Goal: Task Accomplishment & Management: Use online tool/utility

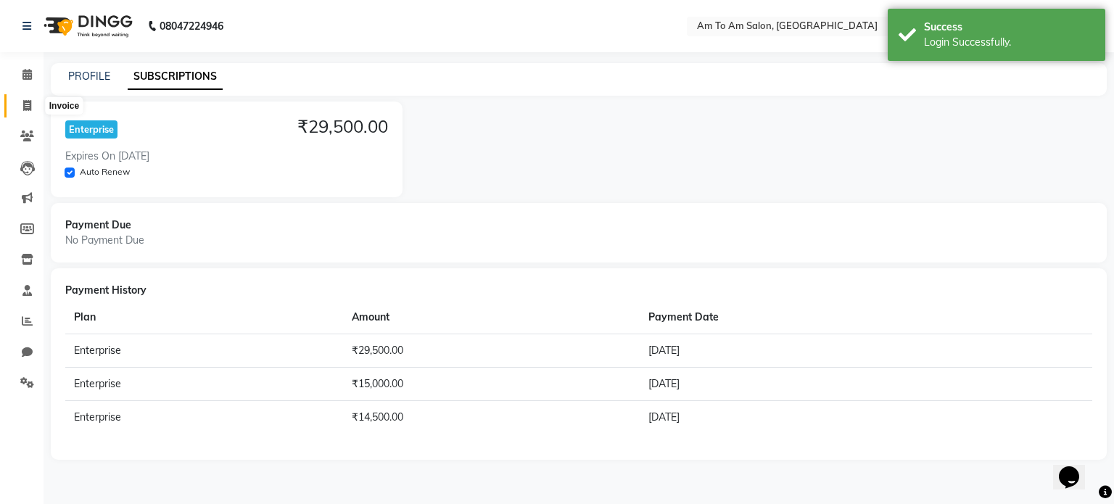
click at [25, 107] on icon at bounding box center [27, 105] width 8 height 11
select select "6661"
select select "service"
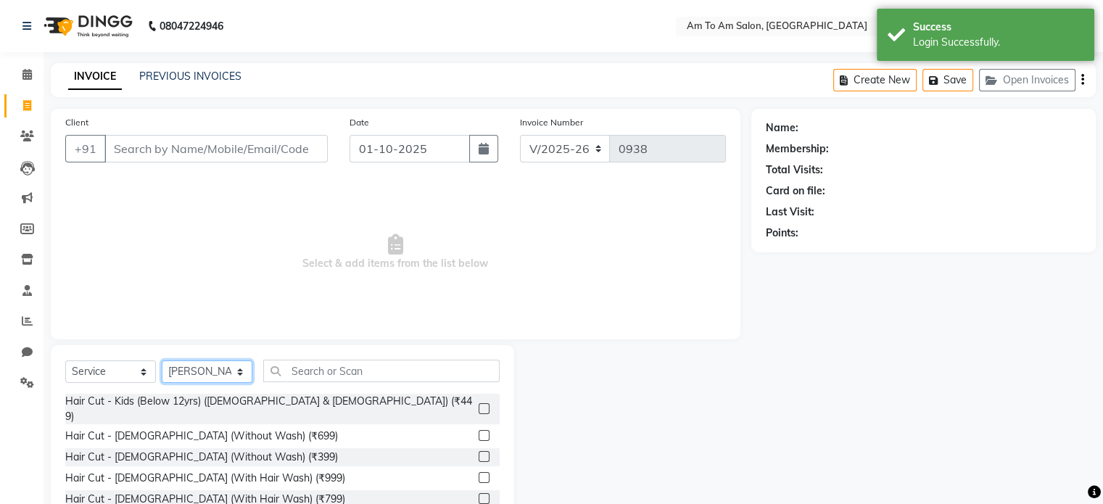
click at [247, 374] on select "Select Stylist [PERSON_NAME] I [PERSON_NAME] Mahi [PERSON_NAME] Poonam Mam [PER…" at bounding box center [207, 371] width 91 height 22
select select "51667"
click at [162, 361] on select "Select Stylist [PERSON_NAME] I [PERSON_NAME] Mahi [PERSON_NAME] Poonam Mam [PER…" at bounding box center [207, 371] width 91 height 22
click at [305, 371] on input "text" at bounding box center [381, 371] width 236 height 22
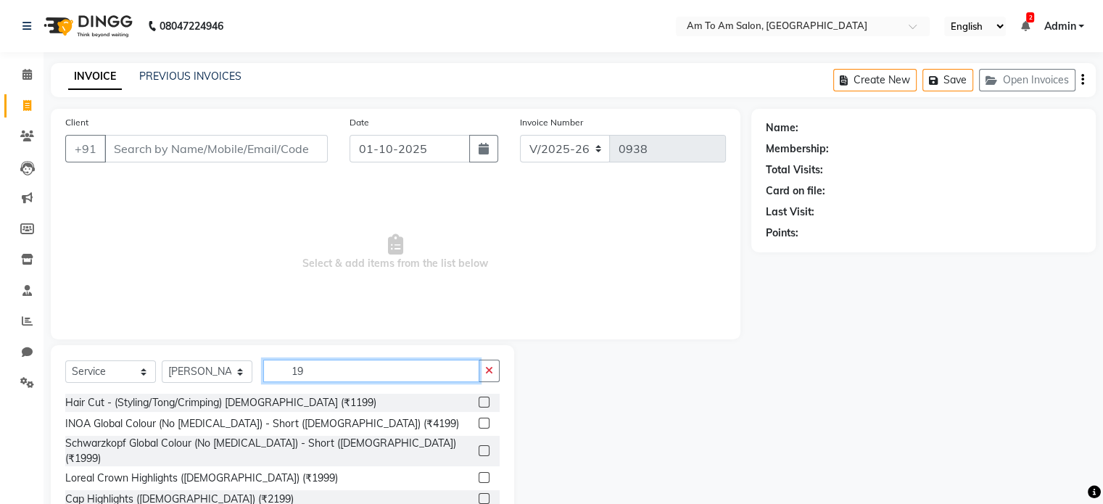
type input "19"
click at [141, 374] on select "Select Service Product Membership Package Voucher Prepaid Gift Card" at bounding box center [110, 371] width 91 height 22
select select "product"
click at [65, 361] on select "Select Service Product Membership Package Voucher Prepaid Gift Card" at bounding box center [110, 371] width 91 height 22
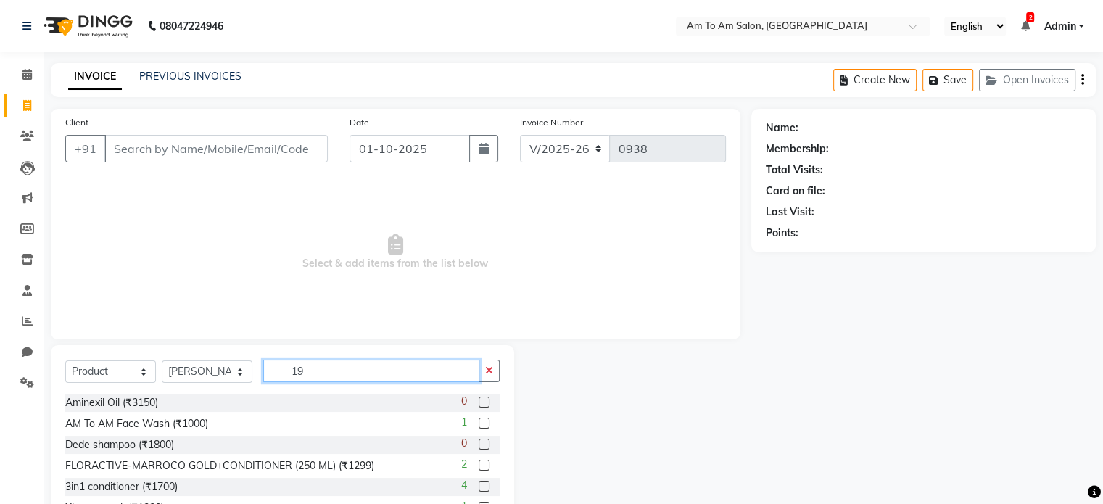
click at [316, 371] on input "19" at bounding box center [371, 371] width 216 height 22
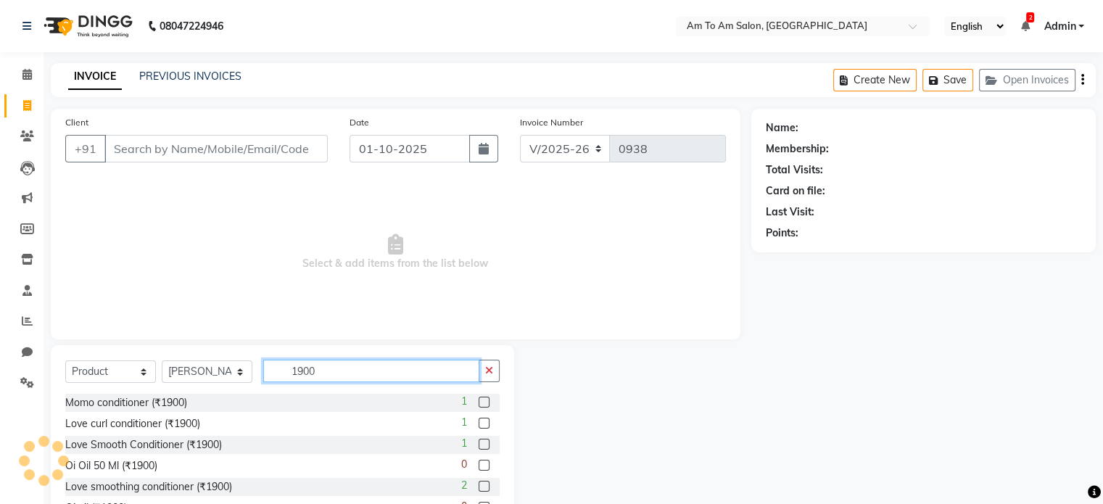
type input "1900"
click at [479, 420] on label at bounding box center [484, 423] width 11 height 11
click at [479, 420] on input "checkbox" at bounding box center [483, 423] width 9 height 9
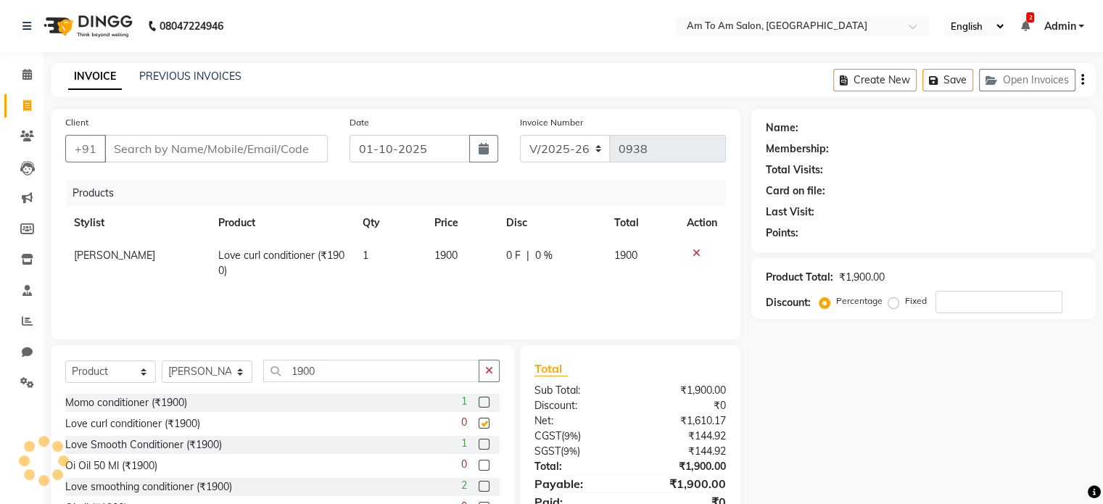
checkbox input "false"
click at [343, 368] on input "1900" at bounding box center [371, 371] width 216 height 22
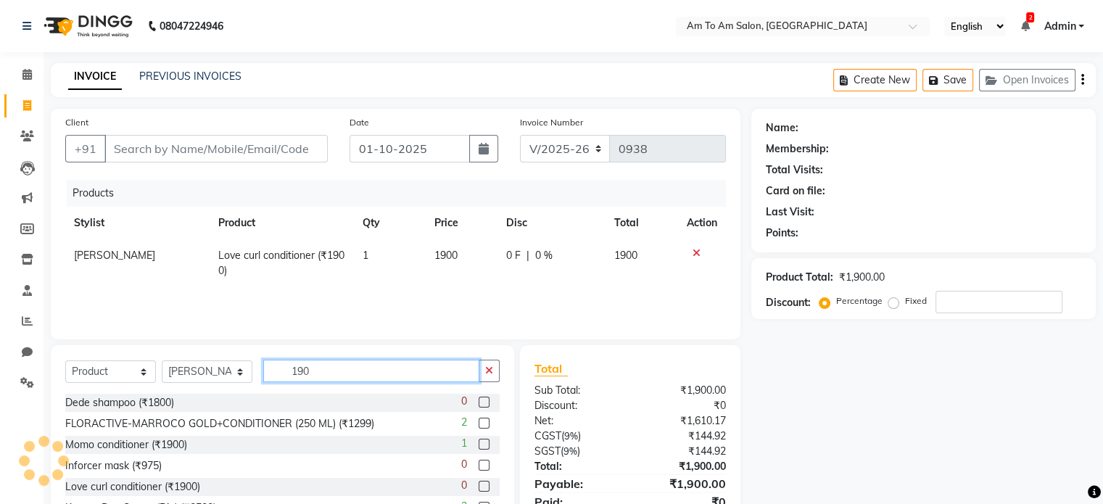
type input "1900"
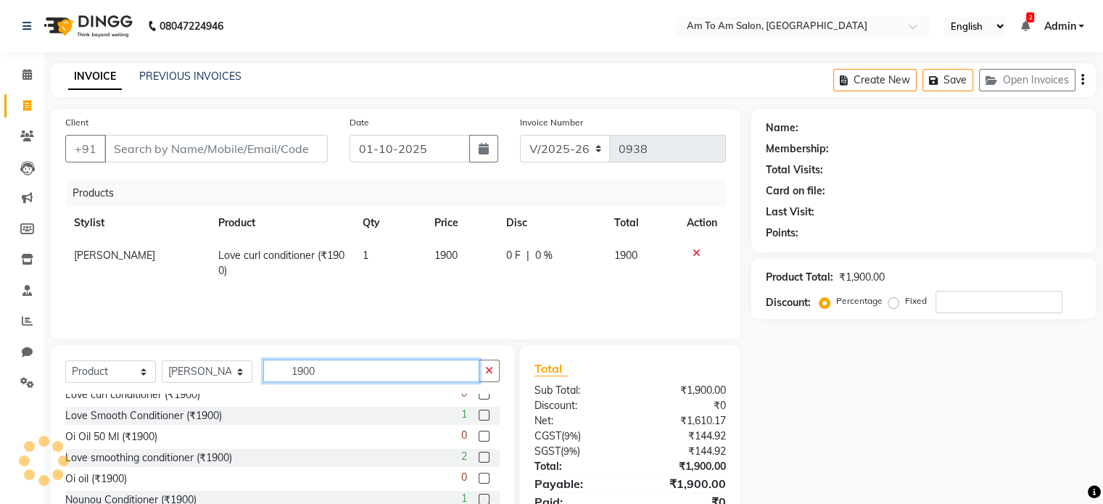
scroll to position [44, 0]
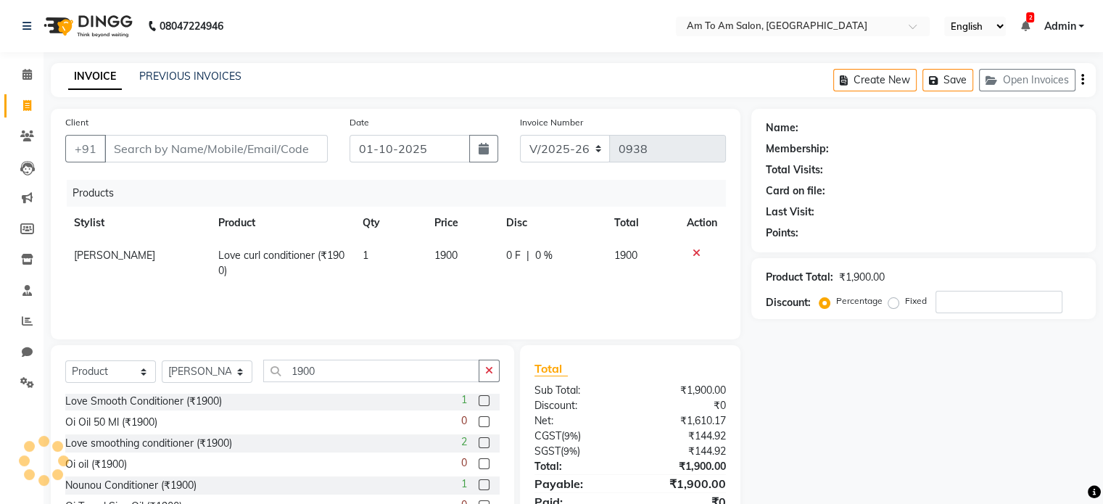
click at [479, 483] on label at bounding box center [484, 484] width 11 height 11
click at [479, 483] on input "checkbox" at bounding box center [483, 485] width 9 height 9
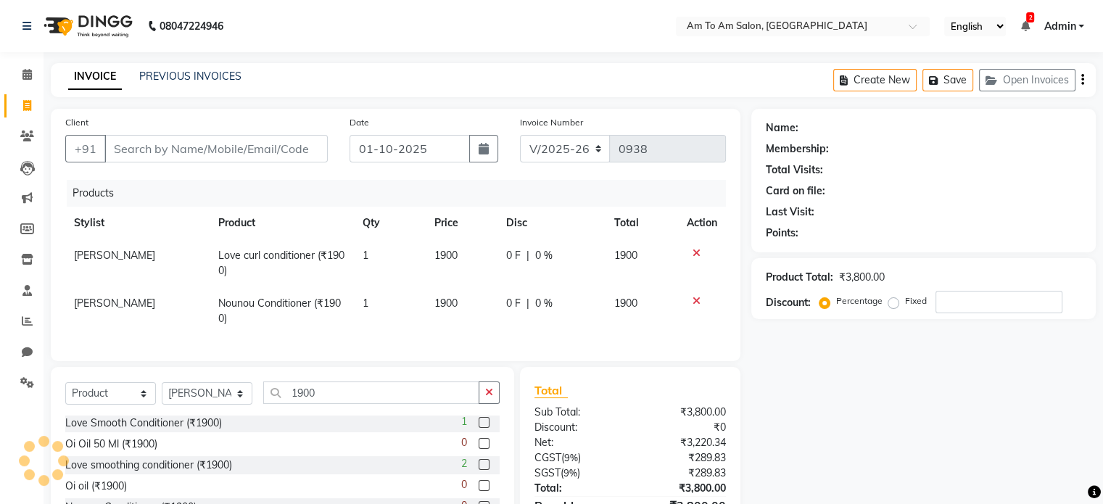
checkbox input "false"
click at [696, 252] on icon at bounding box center [697, 253] width 8 height 10
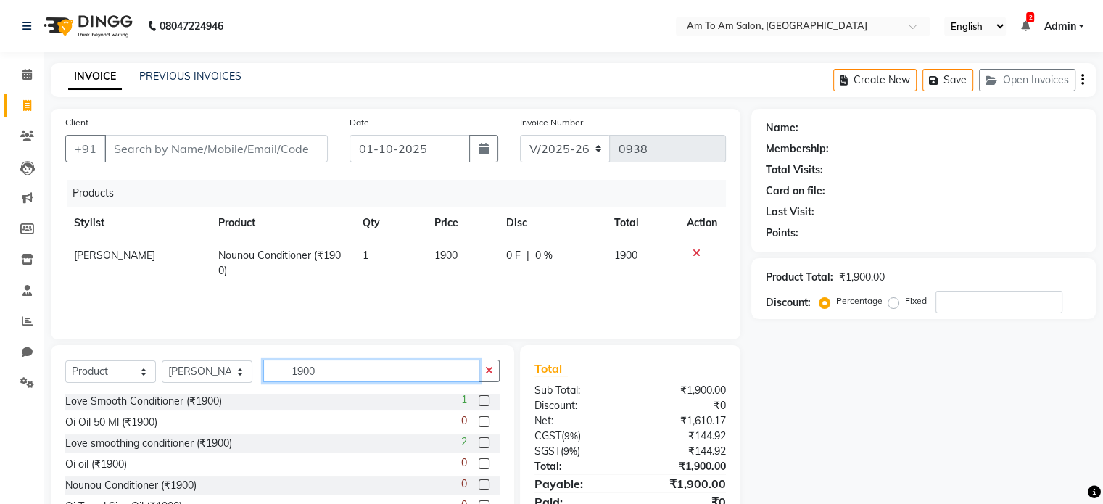
click at [329, 368] on input "1900" at bounding box center [371, 371] width 216 height 22
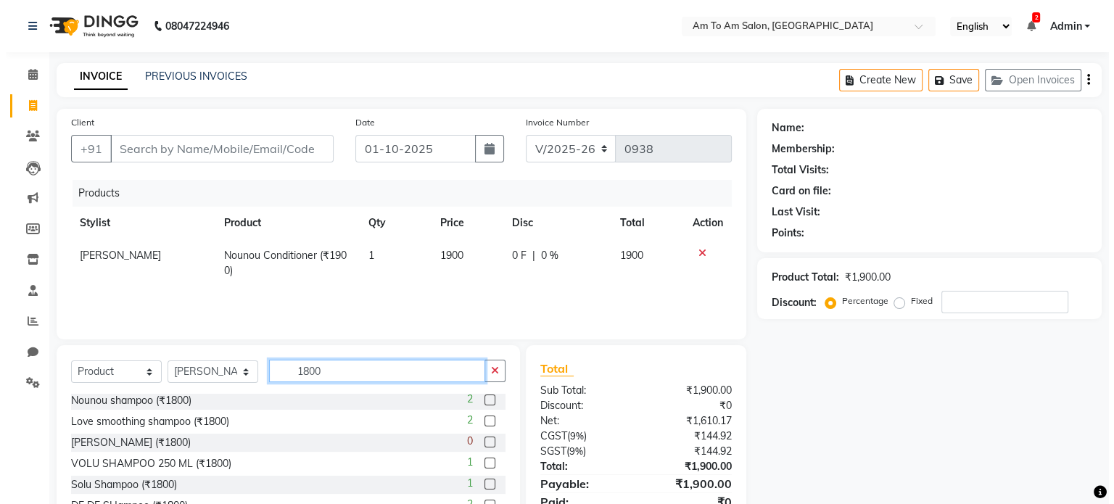
scroll to position [65, 0]
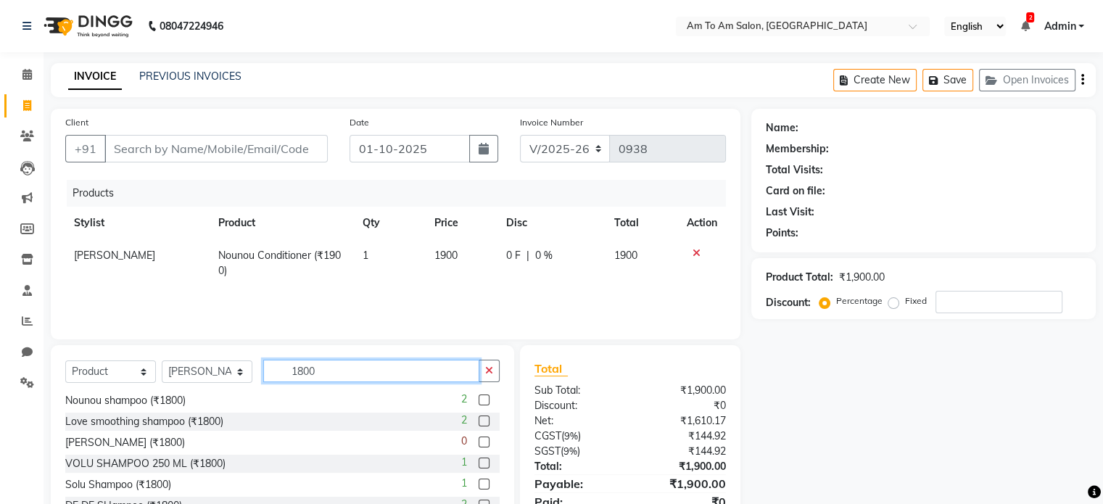
type input "1800"
click at [479, 420] on label at bounding box center [484, 421] width 11 height 11
click at [479, 420] on input "checkbox" at bounding box center [483, 421] width 9 height 9
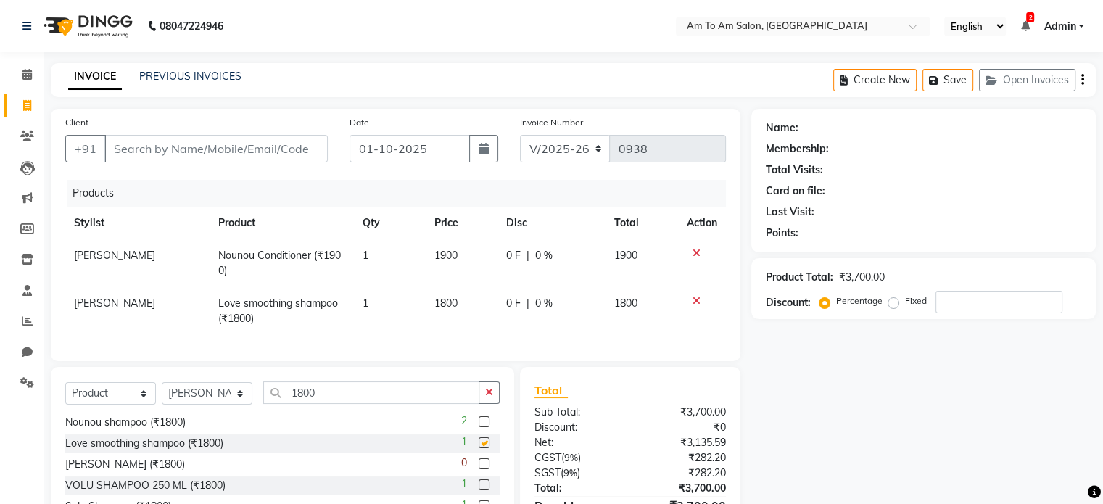
checkbox input "false"
click at [130, 148] on input "Client" at bounding box center [215, 149] width 223 height 28
type input "8"
type input "0"
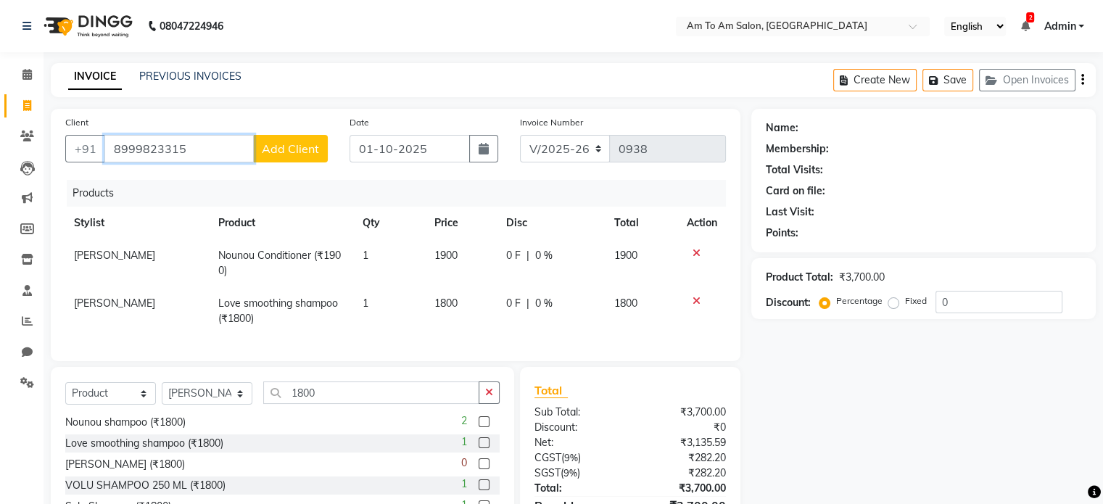
click at [130, 147] on input "8999823315" at bounding box center [178, 149] width 149 height 28
type input "8999823315"
click at [300, 154] on span "Add Client" at bounding box center [290, 148] width 57 height 15
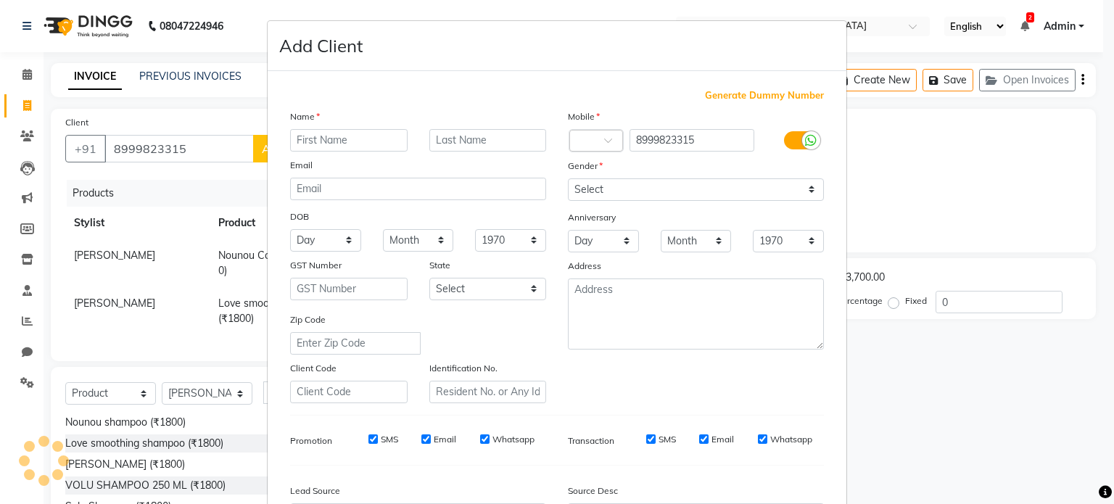
click at [316, 136] on input "text" at bounding box center [349, 140] width 118 height 22
type input "Rajeshree"
click at [458, 145] on input "text" at bounding box center [488, 140] width 118 height 22
click at [807, 190] on select "Select [DEMOGRAPHIC_DATA] [DEMOGRAPHIC_DATA] Other Prefer Not To Say" at bounding box center [696, 189] width 256 height 22
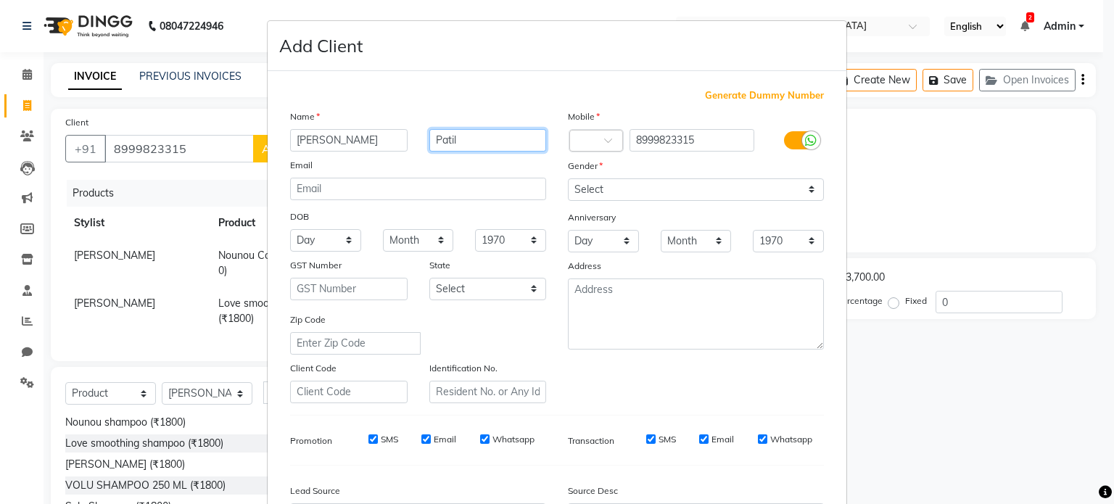
click at [447, 142] on input "Patil" at bounding box center [488, 140] width 118 height 22
type input "[PERSON_NAME]"
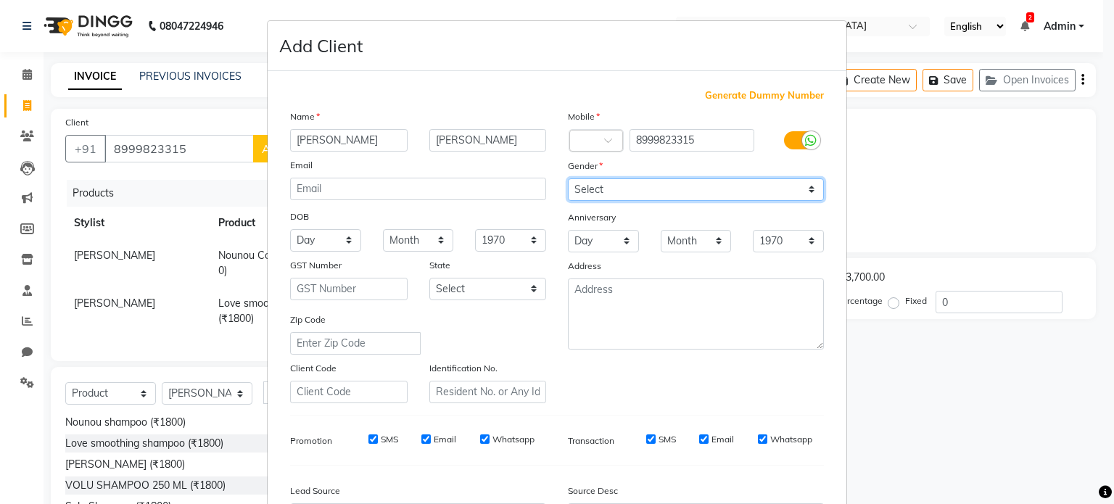
click at [734, 194] on select "Select [DEMOGRAPHIC_DATA] [DEMOGRAPHIC_DATA] Other Prefer Not To Say" at bounding box center [696, 189] width 256 height 22
select select "[DEMOGRAPHIC_DATA]"
click at [568, 179] on select "Select [DEMOGRAPHIC_DATA] [DEMOGRAPHIC_DATA] Other Prefer Not To Say" at bounding box center [696, 189] width 256 height 22
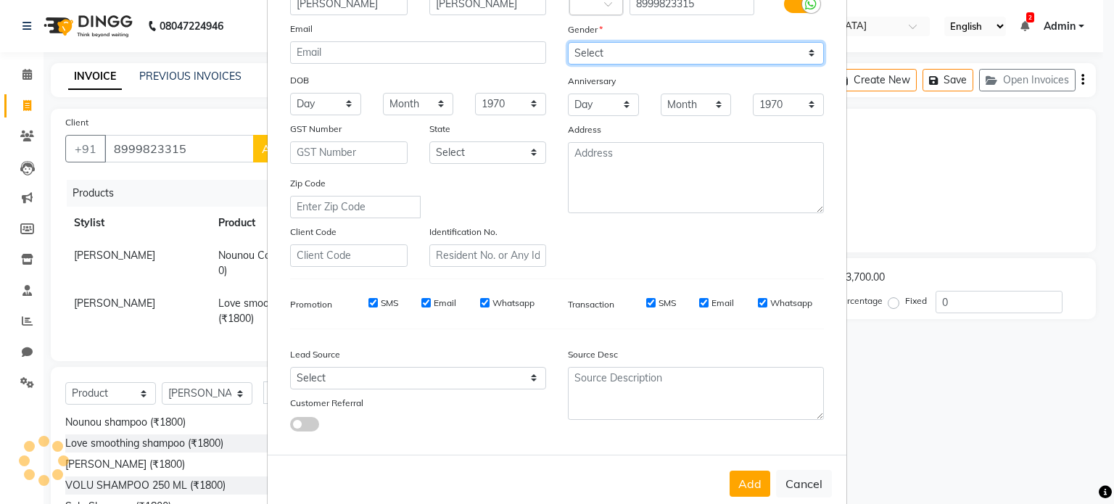
scroll to position [145, 0]
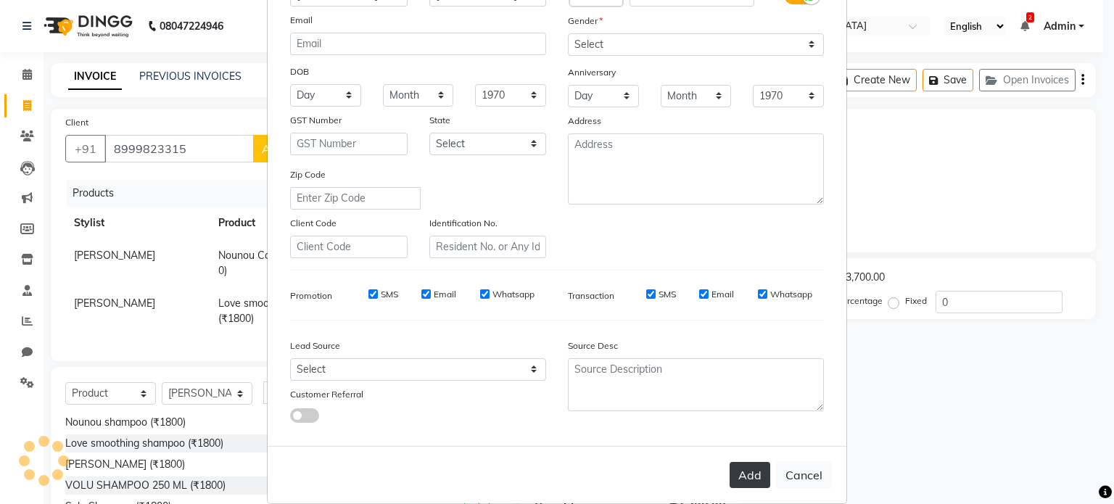
click at [758, 484] on button "Add" at bounding box center [750, 475] width 41 height 26
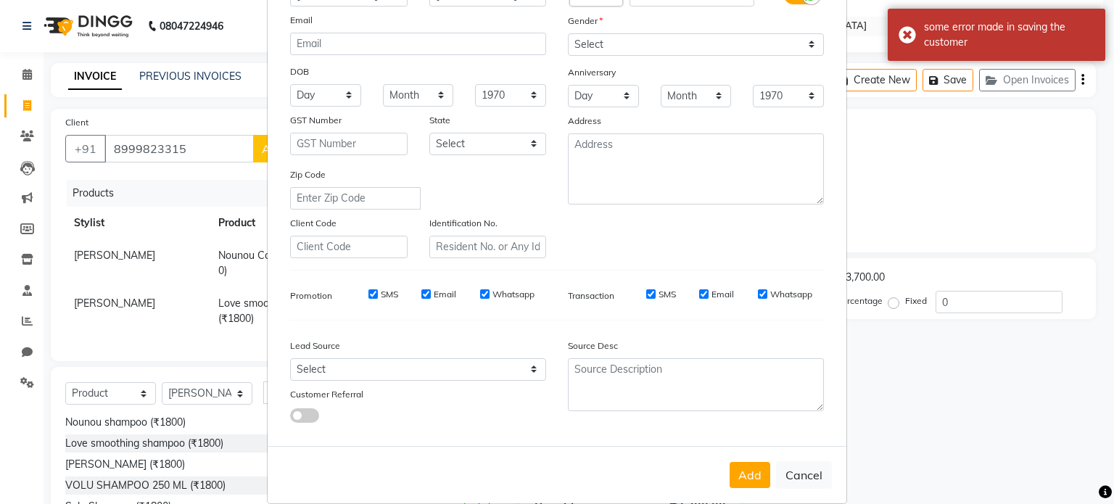
click at [757, 484] on button "Add" at bounding box center [750, 475] width 41 height 26
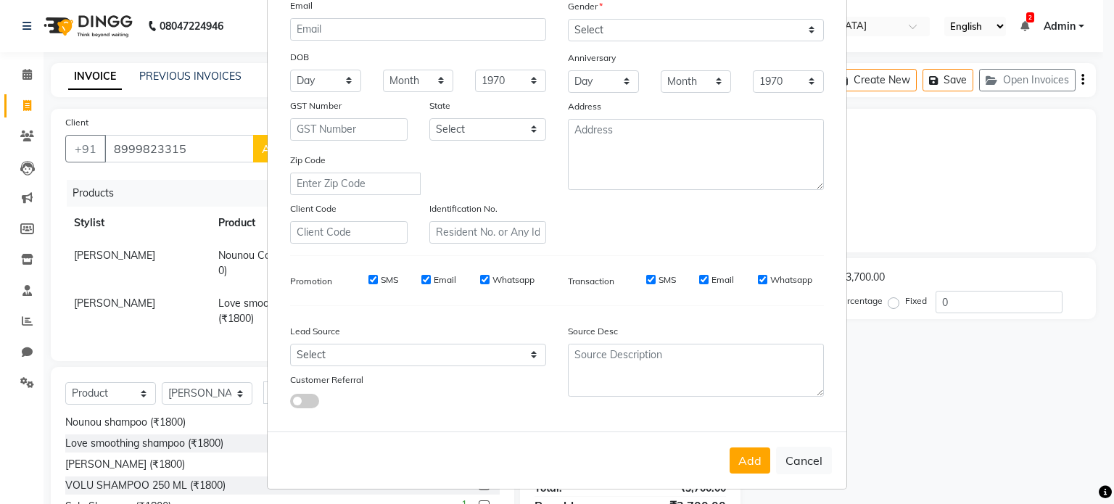
scroll to position [172, 0]
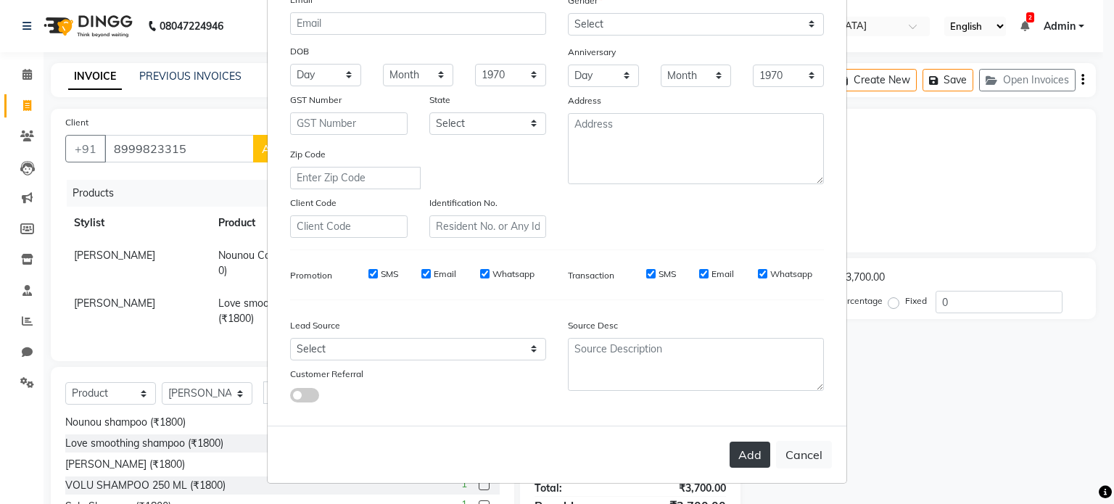
click at [759, 455] on button "Add" at bounding box center [750, 455] width 41 height 26
click at [796, 457] on button "Cancel" at bounding box center [804, 455] width 56 height 28
select select
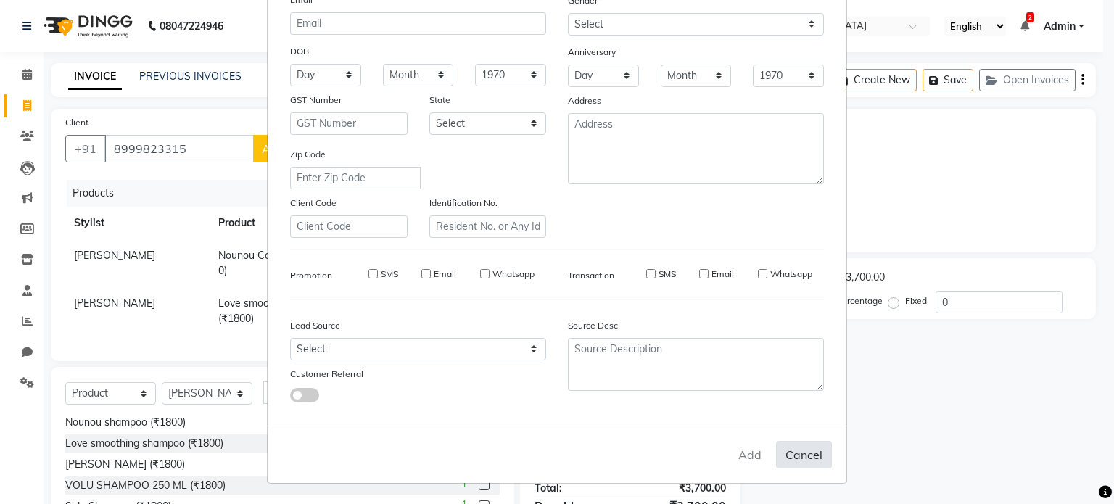
select select
checkbox input "false"
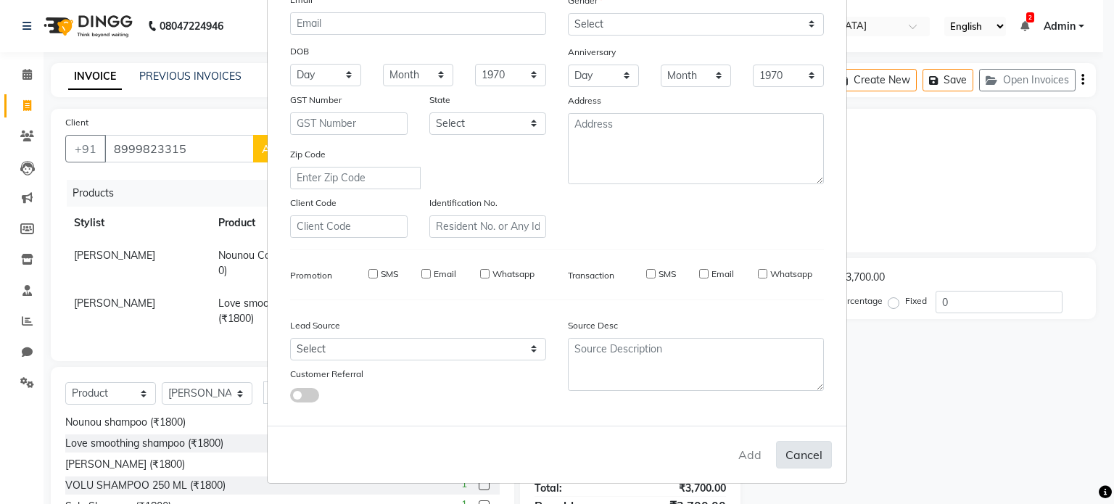
checkbox input "false"
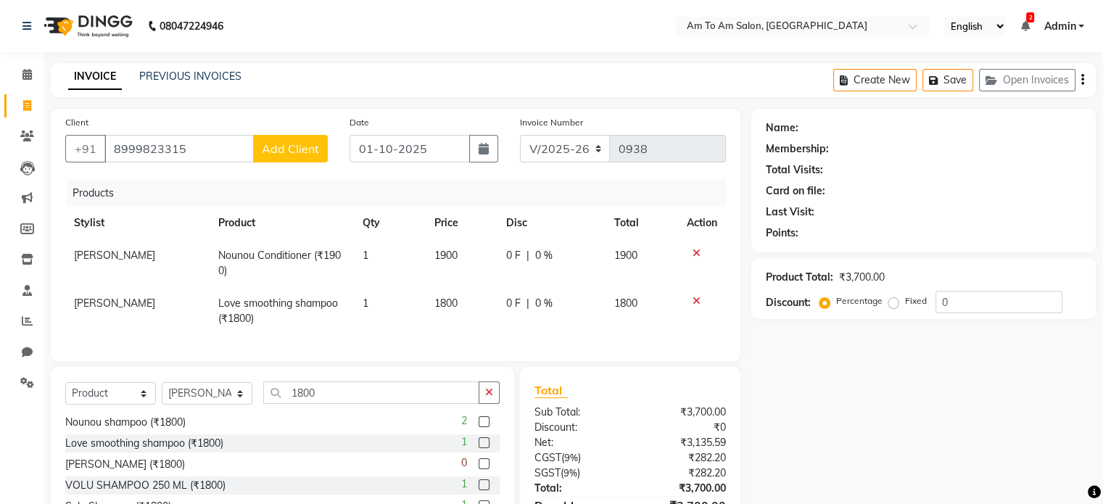
click at [287, 147] on span "Add Client" at bounding box center [290, 148] width 57 height 15
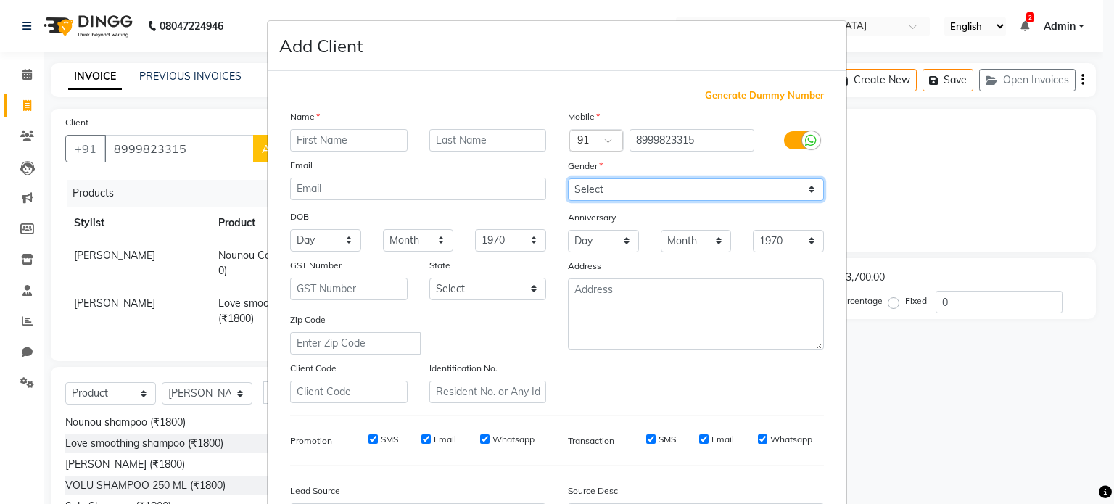
click at [655, 197] on select "Select [DEMOGRAPHIC_DATA] [DEMOGRAPHIC_DATA] Other Prefer Not To Say" at bounding box center [696, 189] width 256 height 22
click at [568, 179] on select "Select [DEMOGRAPHIC_DATA] [DEMOGRAPHIC_DATA] Other Prefer Not To Say" at bounding box center [696, 189] width 256 height 22
click at [779, 212] on div "Anniversary" at bounding box center [696, 218] width 278 height 23
click at [789, 194] on select "Select [DEMOGRAPHIC_DATA] [DEMOGRAPHIC_DATA] Other Prefer Not To Say" at bounding box center [696, 189] width 256 height 22
select select "[DEMOGRAPHIC_DATA]"
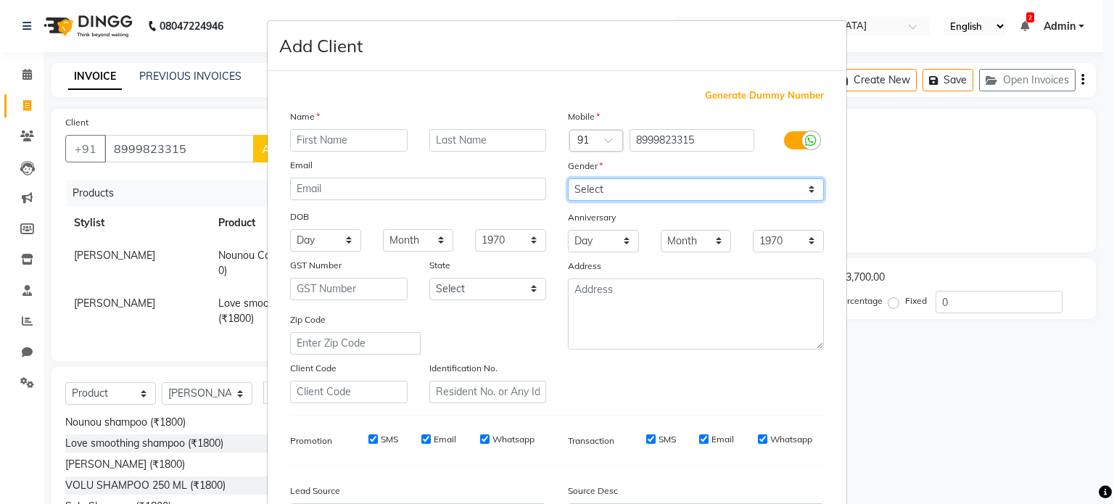
click at [568, 179] on select "Select [DEMOGRAPHIC_DATA] [DEMOGRAPHIC_DATA] Other Prefer Not To Say" at bounding box center [696, 189] width 256 height 22
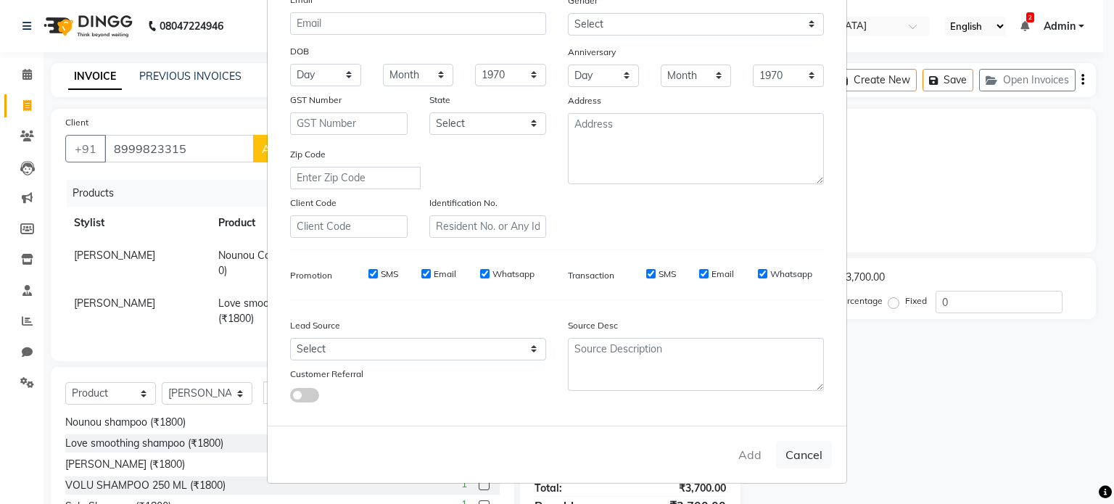
click at [737, 459] on div "Add Cancel" at bounding box center [557, 454] width 579 height 57
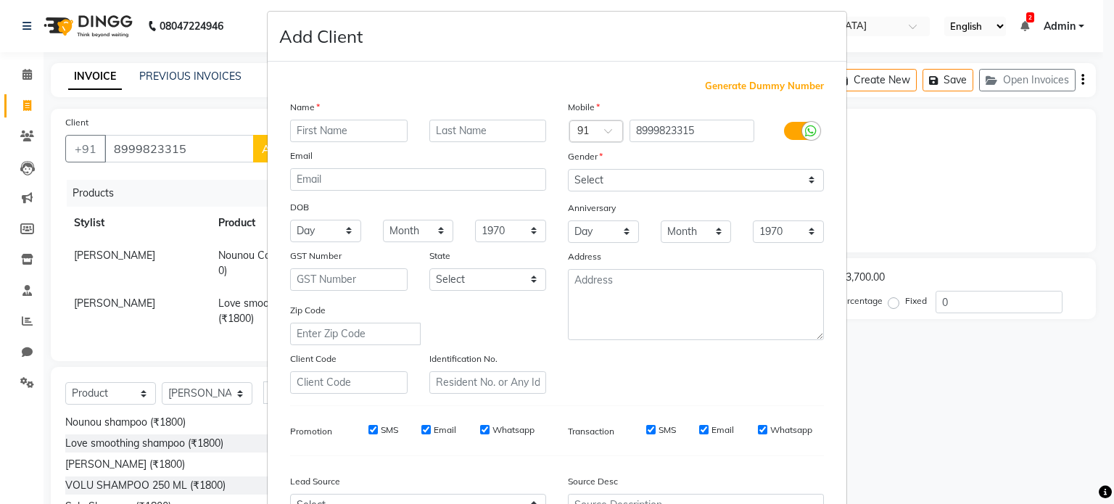
scroll to position [0, 0]
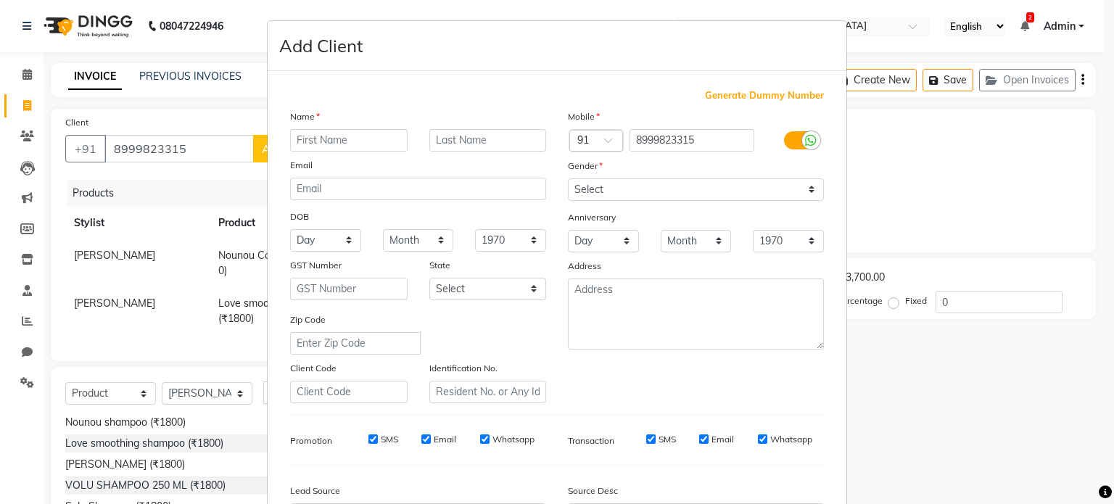
click at [962, 223] on ngb-modal-window "Add Client Generate Dummy Number Name Email DOB Day 01 02 03 04 05 06 07 08 09 …" at bounding box center [557, 252] width 1114 height 504
click at [940, 146] on ngb-modal-window "Add Client Generate Dummy Number Name Email DOB Day 01 02 03 04 05 06 07 08 09 …" at bounding box center [557, 252] width 1114 height 504
click at [28, 71] on ngb-modal-window "Add Client Generate Dummy Number Name Email DOB Day 01 02 03 04 05 06 07 08 09 …" at bounding box center [557, 252] width 1114 height 504
click at [966, 197] on ngb-modal-window "Add Client Generate Dummy Number Name Email DOB Day 01 02 03 04 05 06 07 08 09 …" at bounding box center [557, 252] width 1114 height 504
drag, startPoint x: 824, startPoint y: 117, endPoint x: 849, endPoint y: 132, distance: 29.0
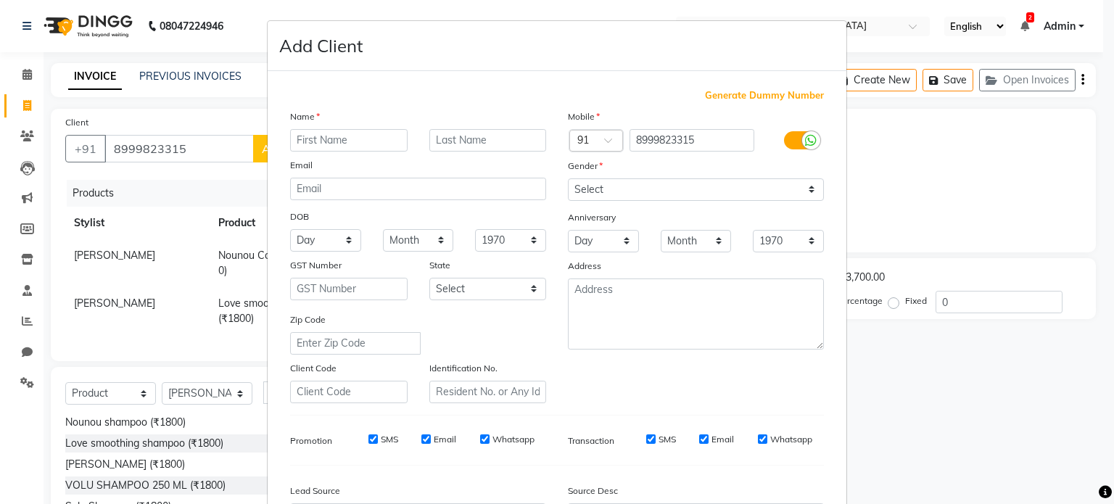
click at [824, 118] on div "Mobile" at bounding box center [696, 119] width 278 height 20
drag, startPoint x: 895, startPoint y: 177, endPoint x: 871, endPoint y: 332, distance: 157.1
click at [895, 183] on ngb-modal-window "Add Client Generate Dummy Number Name Email DOB Day 01 02 03 04 05 06 07 08 09 …" at bounding box center [557, 252] width 1114 height 504
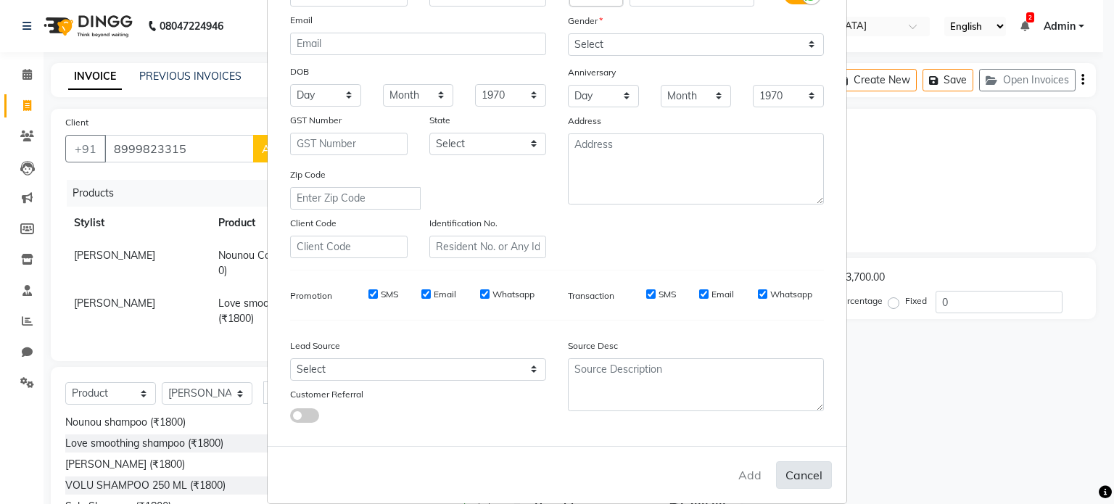
click at [799, 474] on button "Cancel" at bounding box center [804, 475] width 56 height 28
select select
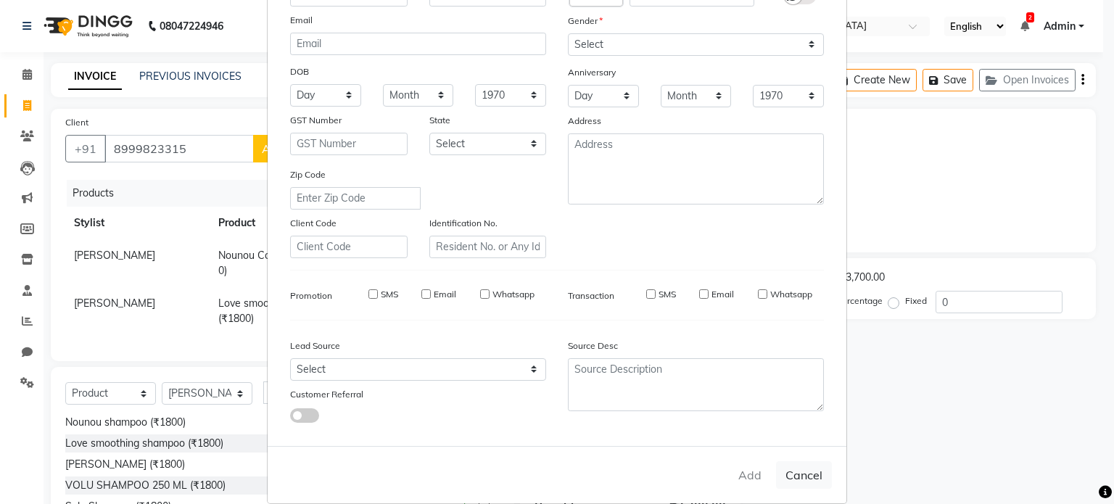
select select
checkbox input "false"
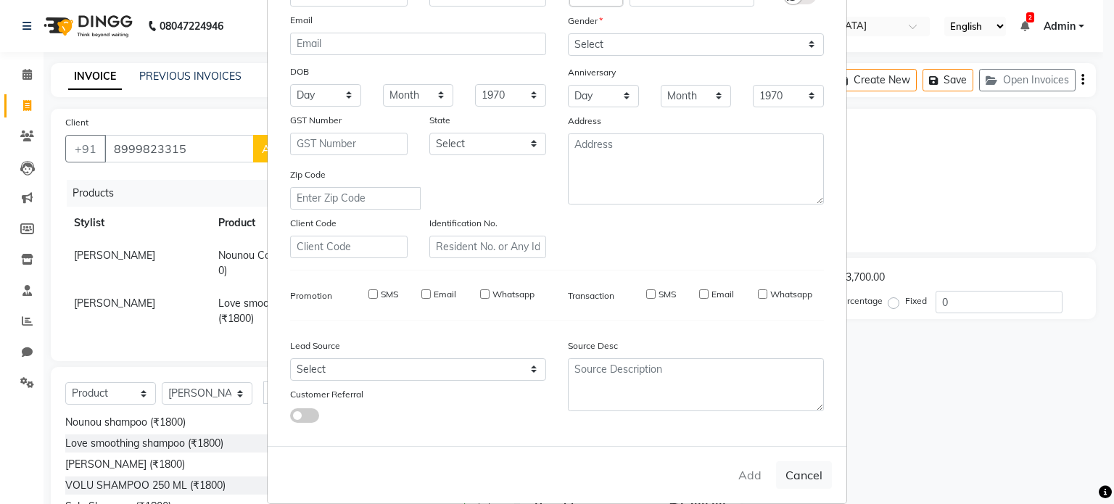
checkbox input "false"
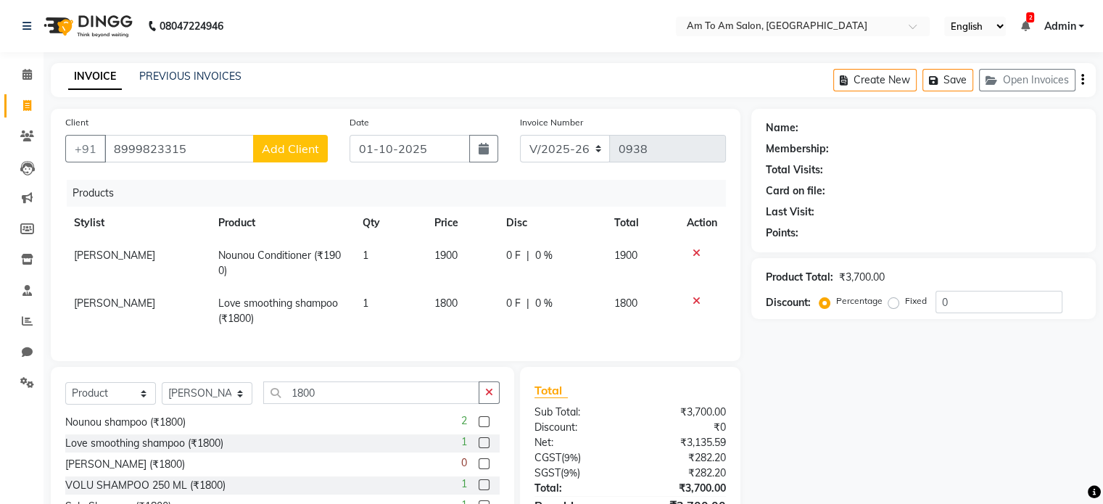
click at [296, 151] on span "Add Client" at bounding box center [290, 148] width 57 height 15
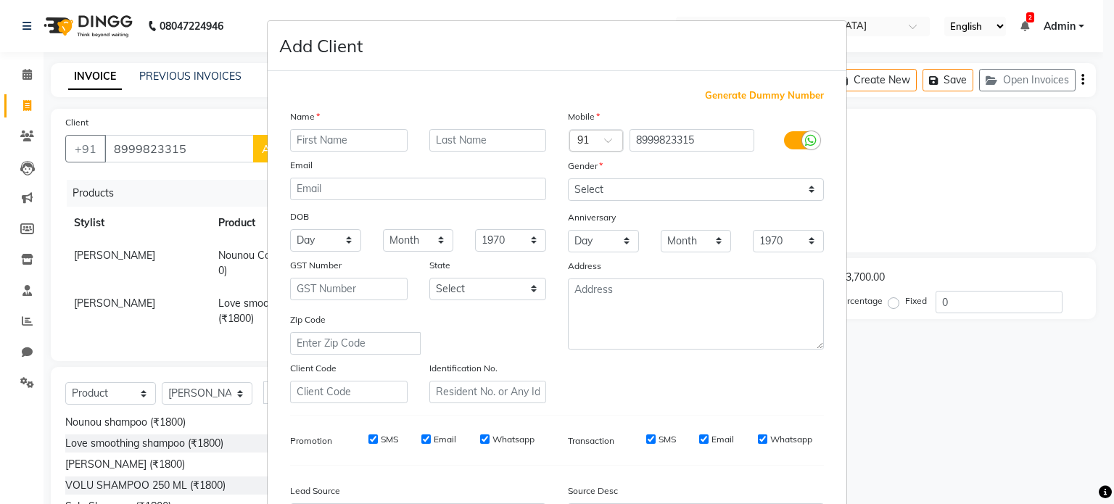
click at [293, 130] on input "text" at bounding box center [349, 140] width 118 height 22
type input "Rajshree"
click at [453, 141] on input "text" at bounding box center [488, 140] width 118 height 22
type input "[PERSON_NAME]"
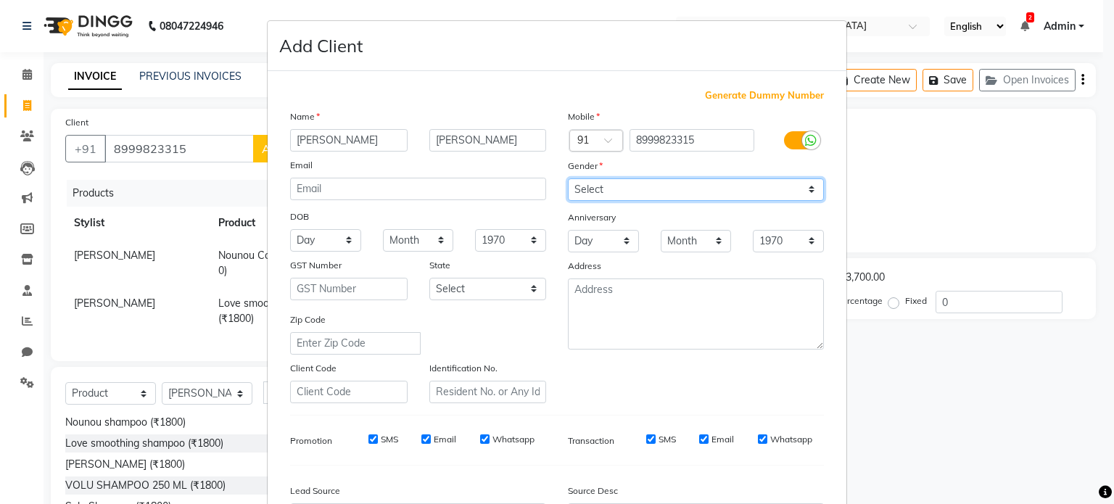
click at [746, 197] on select "Select [DEMOGRAPHIC_DATA] [DEMOGRAPHIC_DATA] Other Prefer Not To Say" at bounding box center [696, 189] width 256 height 22
select select "[DEMOGRAPHIC_DATA]"
click at [568, 179] on select "Select [DEMOGRAPHIC_DATA] [DEMOGRAPHIC_DATA] Other Prefer Not To Say" at bounding box center [696, 189] width 256 height 22
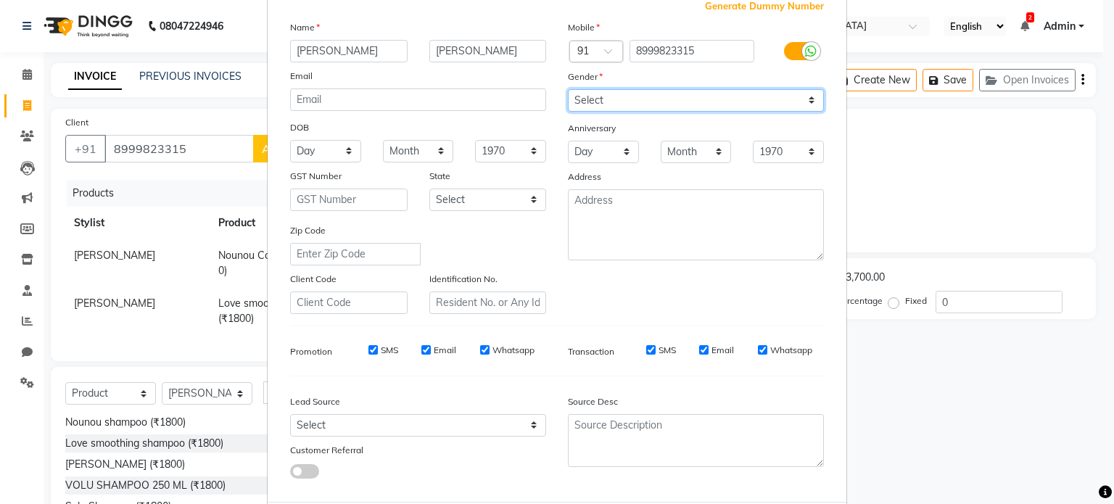
scroll to position [172, 0]
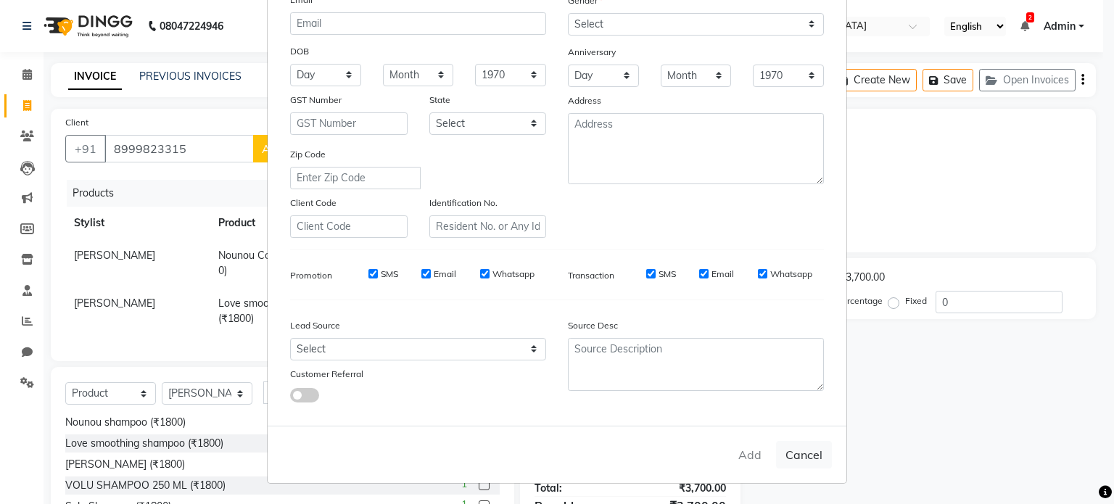
click at [754, 459] on div "Add Cancel" at bounding box center [557, 454] width 579 height 57
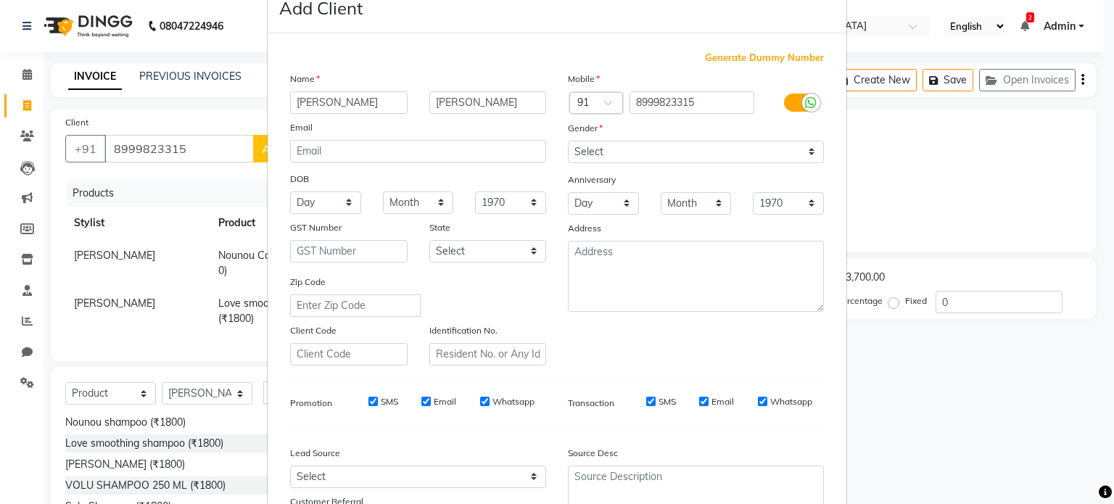
scroll to position [0, 0]
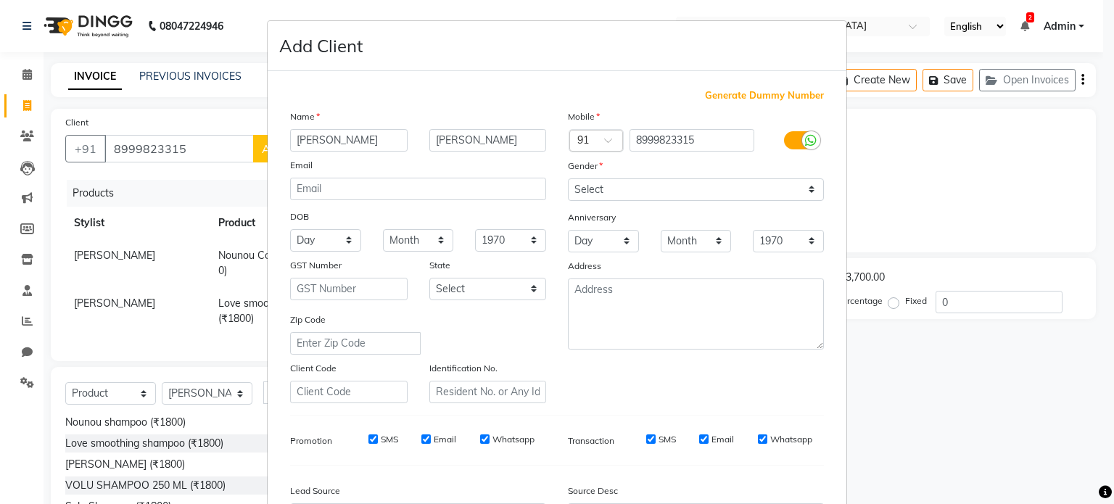
click at [157, 127] on ngb-modal-window "Add Client Generate Dummy Number Name Rajshree Patel Email DOB Day 01 02 03 04 …" at bounding box center [557, 252] width 1114 height 504
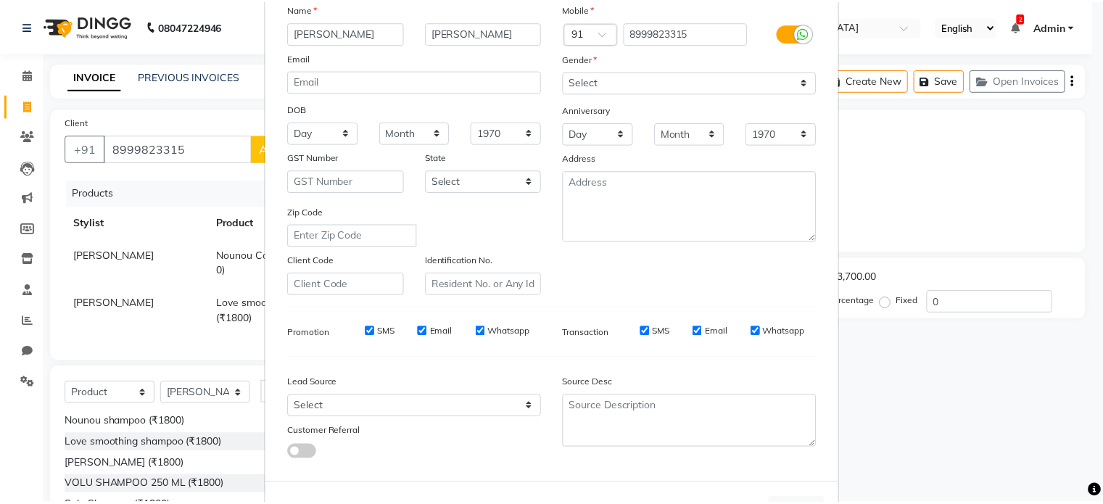
scroll to position [172, 0]
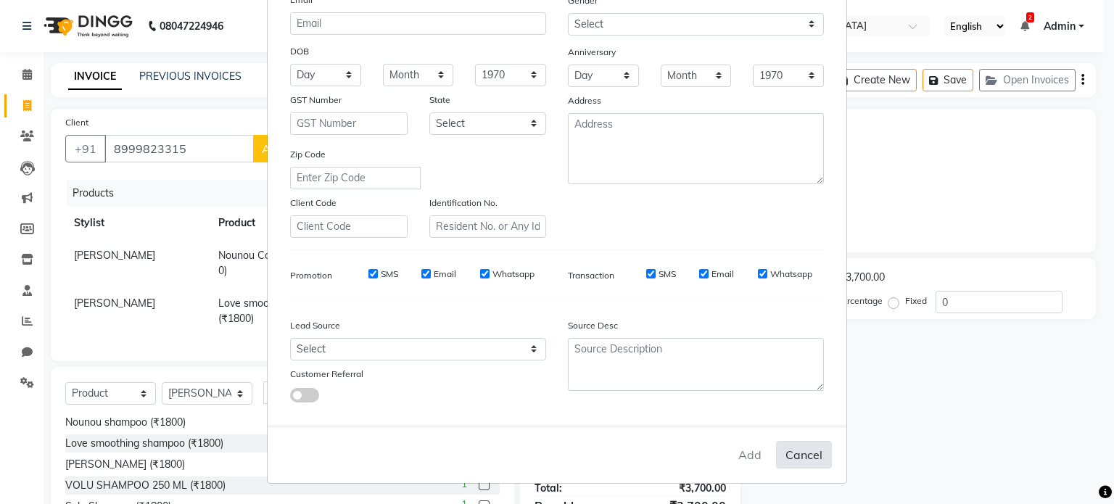
click at [805, 460] on button "Cancel" at bounding box center [804, 455] width 56 height 28
select select
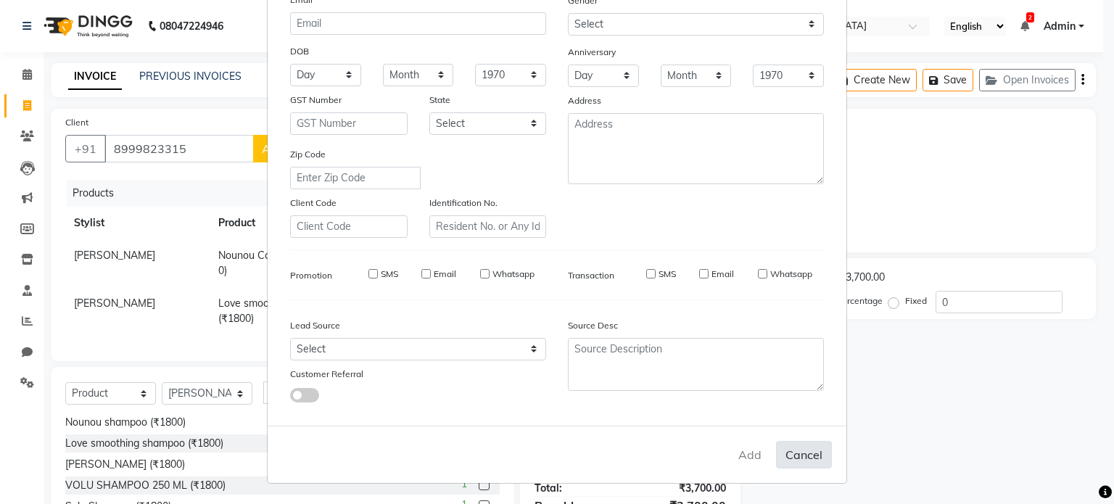
select select
checkbox input "false"
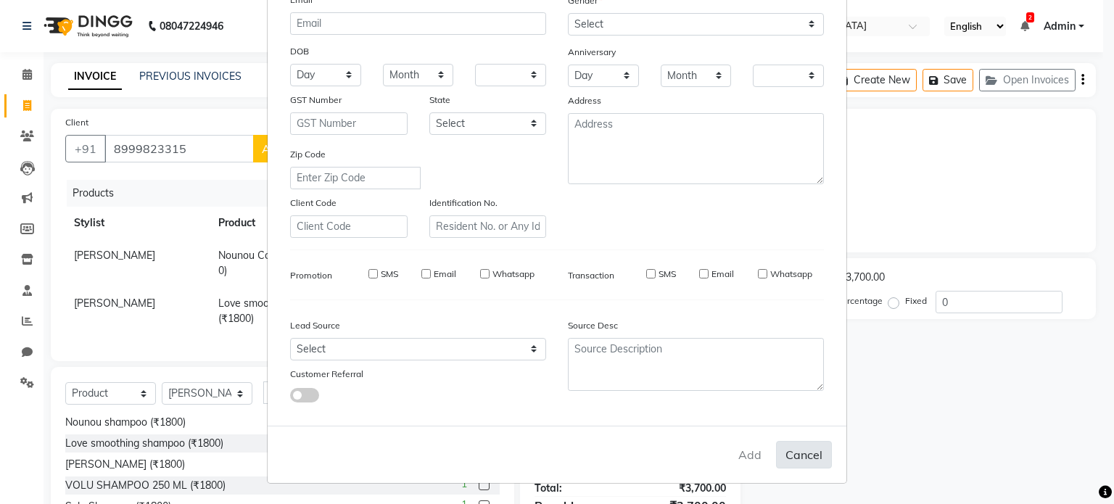
checkbox input "false"
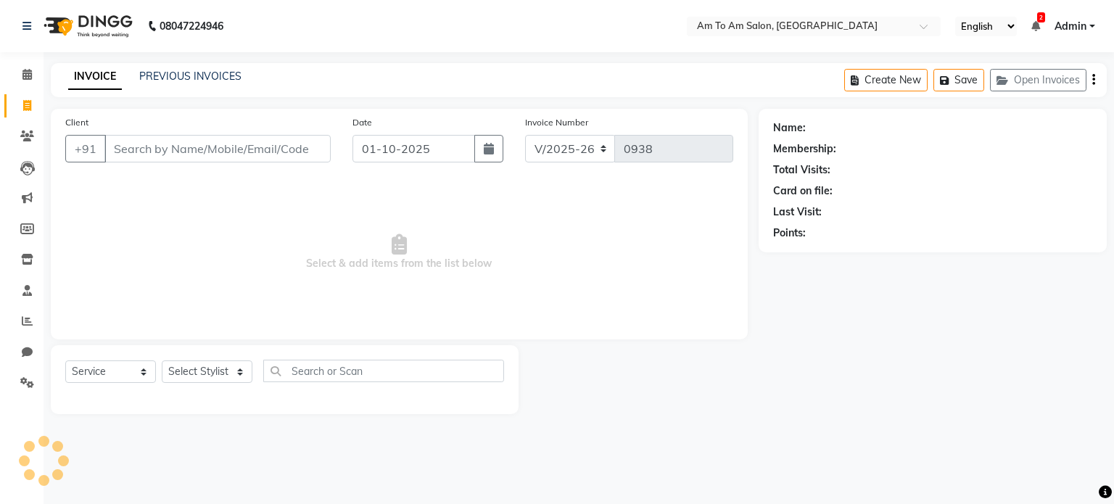
select select "6661"
select select "service"
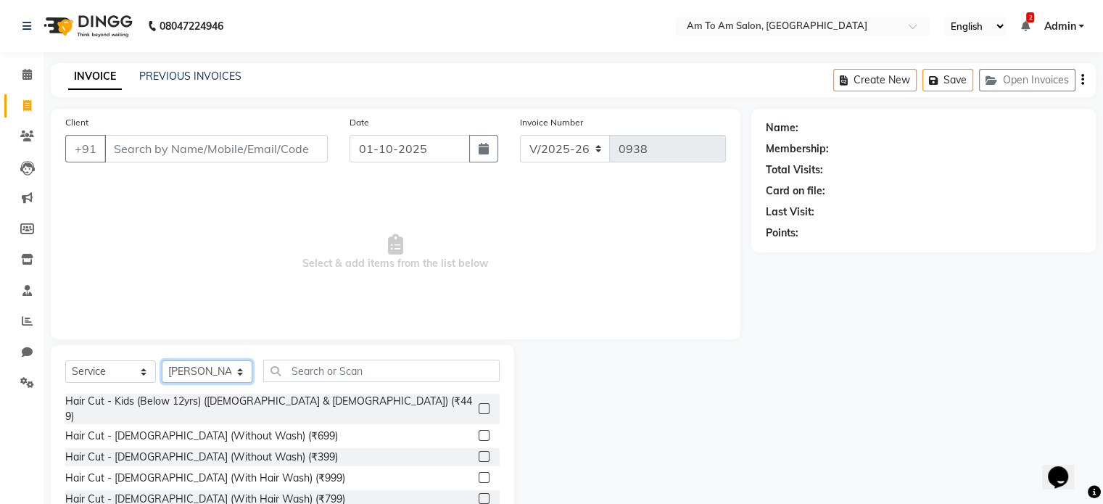
drag, startPoint x: 246, startPoint y: 376, endPoint x: 246, endPoint y: 365, distance: 10.9
click at [246, 376] on select "Select Stylist [PERSON_NAME] I [PERSON_NAME] Mahi [PERSON_NAME] Poonam Mam [PER…" at bounding box center [207, 371] width 91 height 22
select select "51667"
click at [162, 361] on select "Select Stylist [PERSON_NAME] I [PERSON_NAME] Mahi [PERSON_NAME] Poonam Mam [PER…" at bounding box center [207, 371] width 91 height 22
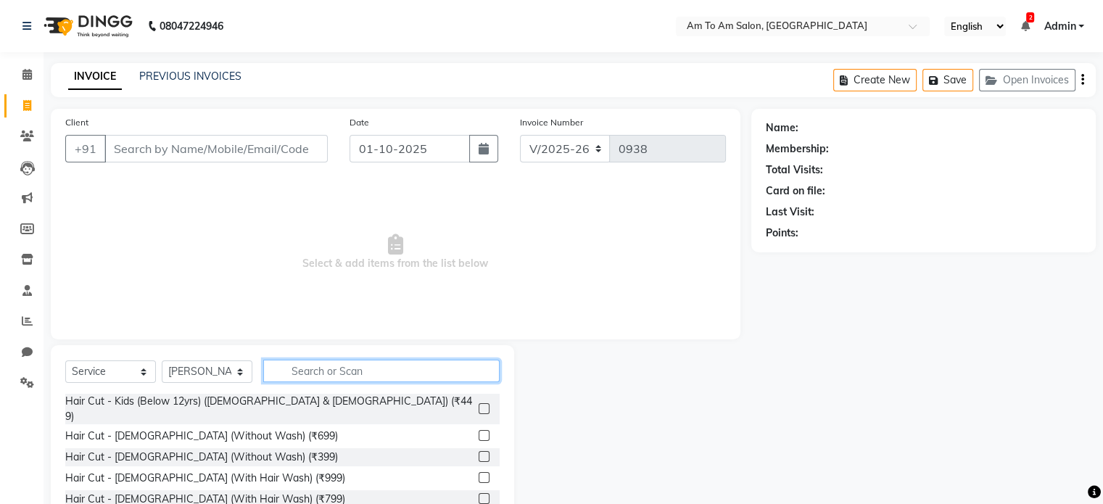
click at [300, 369] on input "text" at bounding box center [381, 371] width 236 height 22
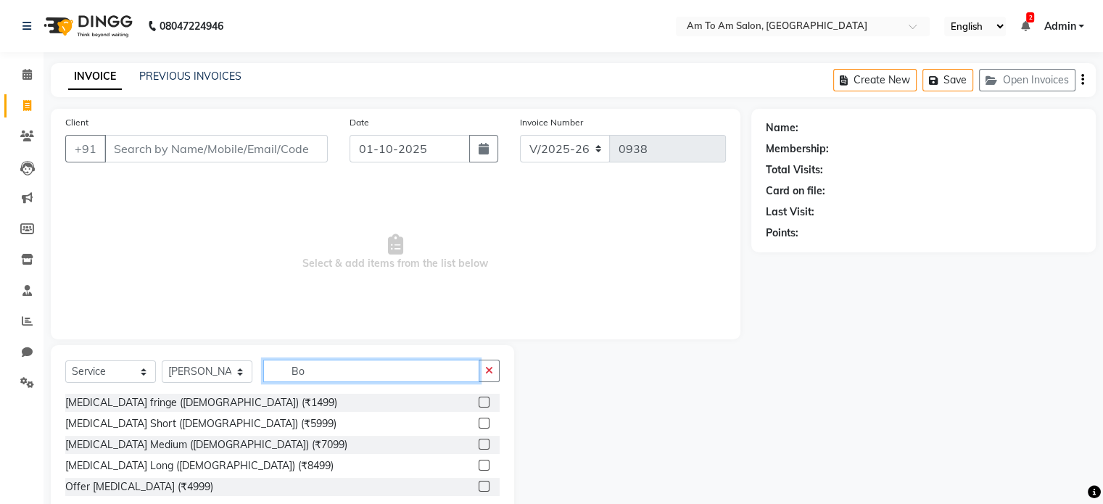
type input "B"
type input "Na"
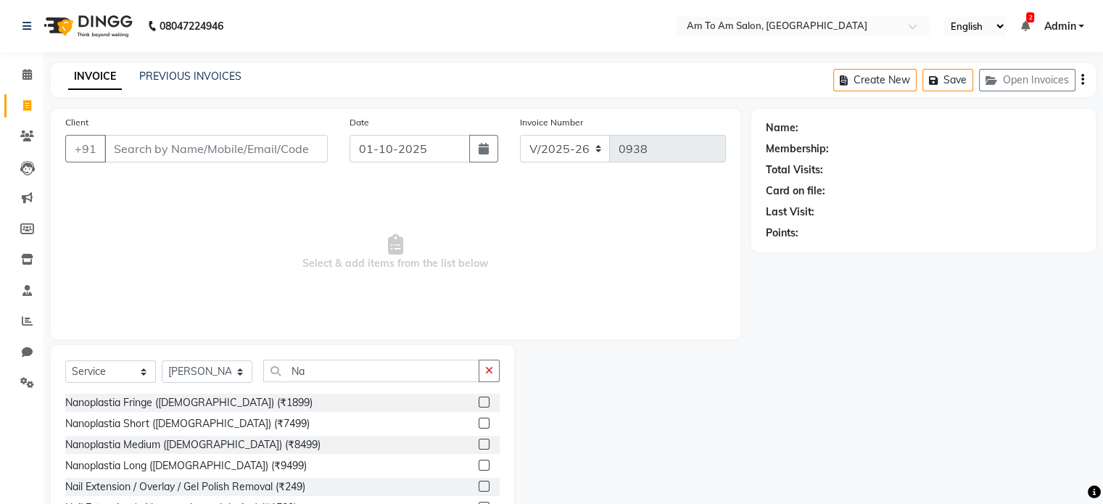
click at [479, 445] on label at bounding box center [484, 444] width 11 height 11
click at [479, 445] on input "checkbox" at bounding box center [483, 444] width 9 height 9
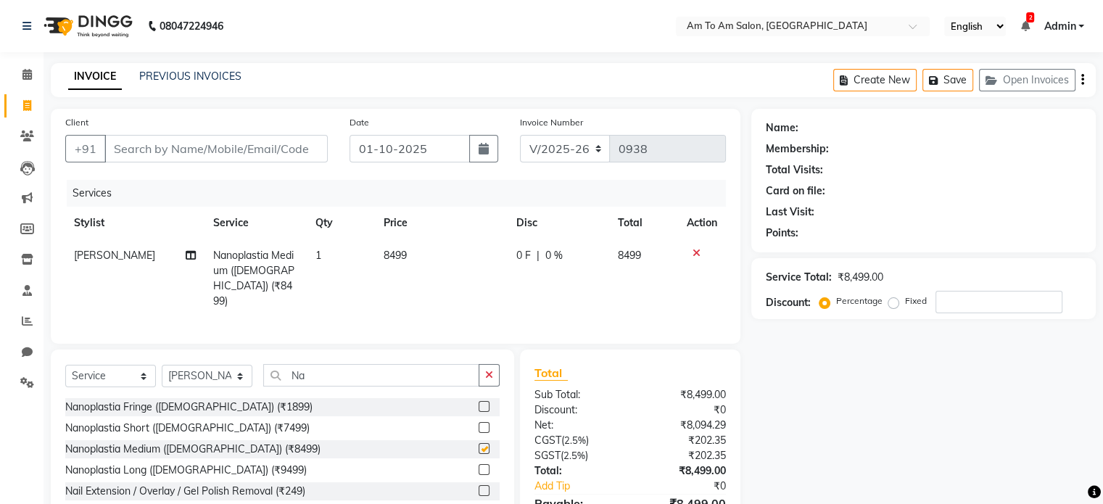
checkbox input "false"
click at [388, 257] on span "8499" at bounding box center [395, 255] width 23 height 13
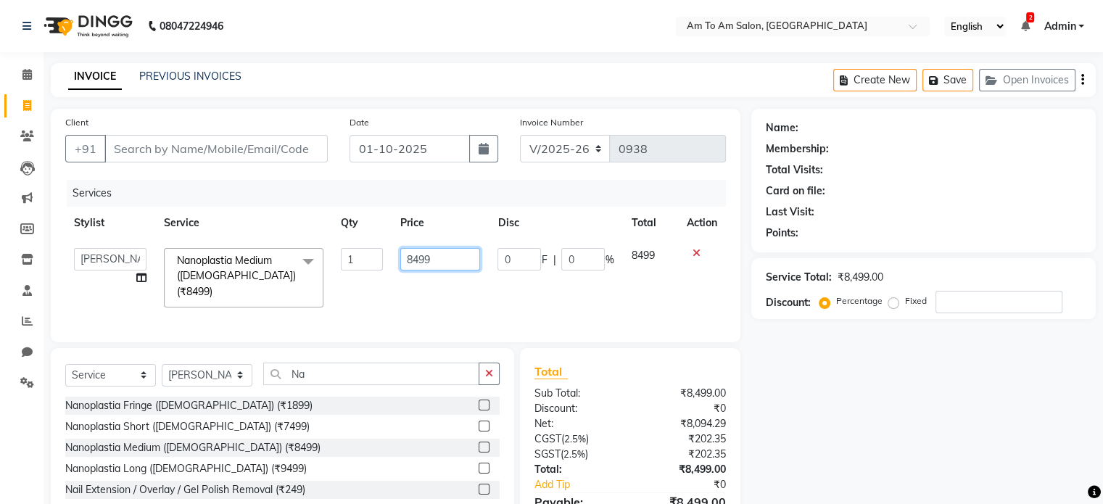
click at [420, 263] on input "8499" at bounding box center [440, 259] width 80 height 22
type input "5999"
click at [519, 293] on td "0 F | 0 %" at bounding box center [555, 277] width 133 height 77
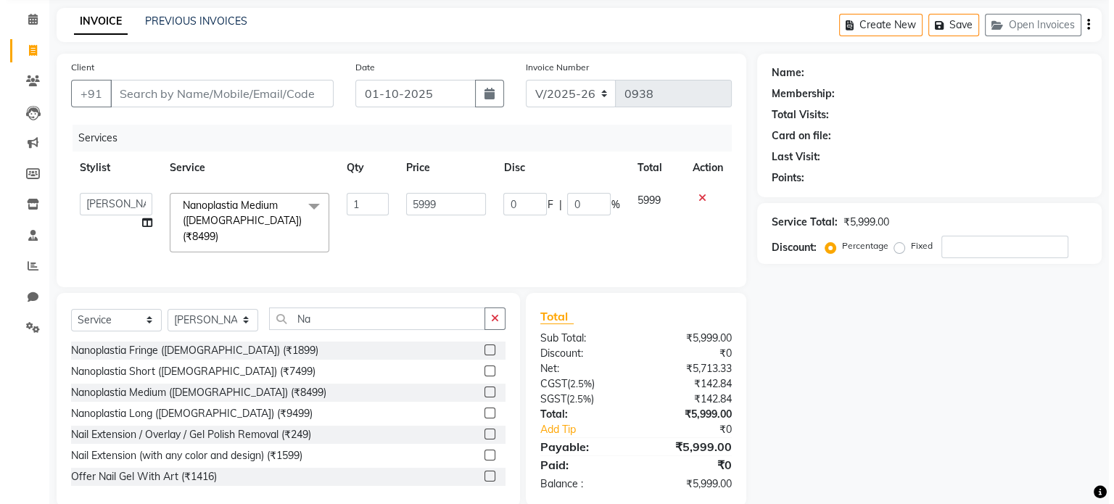
scroll to position [73, 0]
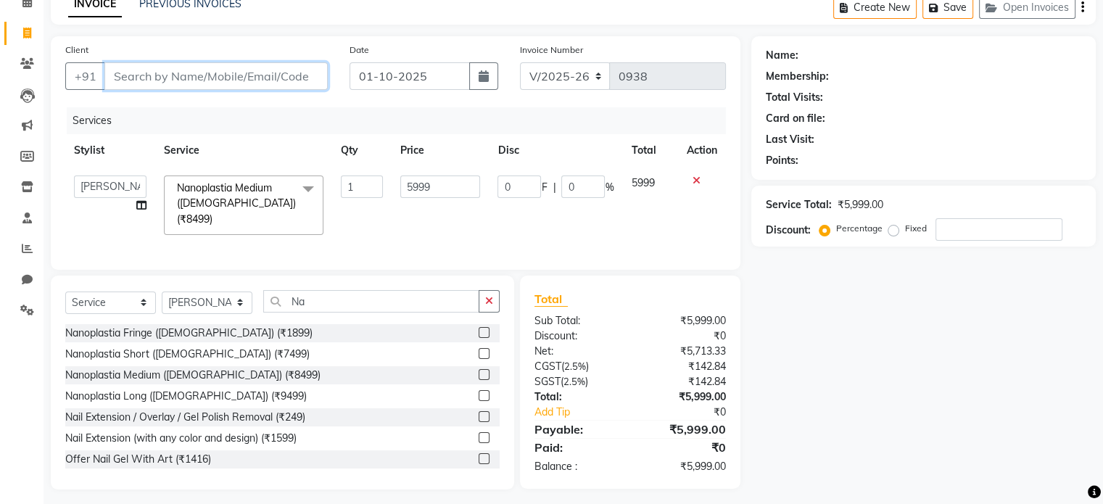
click at [142, 72] on input "Client" at bounding box center [215, 76] width 223 height 28
type input "P"
type input "0"
type input "Rajshrree"
click at [299, 72] on span "Add Client" at bounding box center [290, 76] width 57 height 15
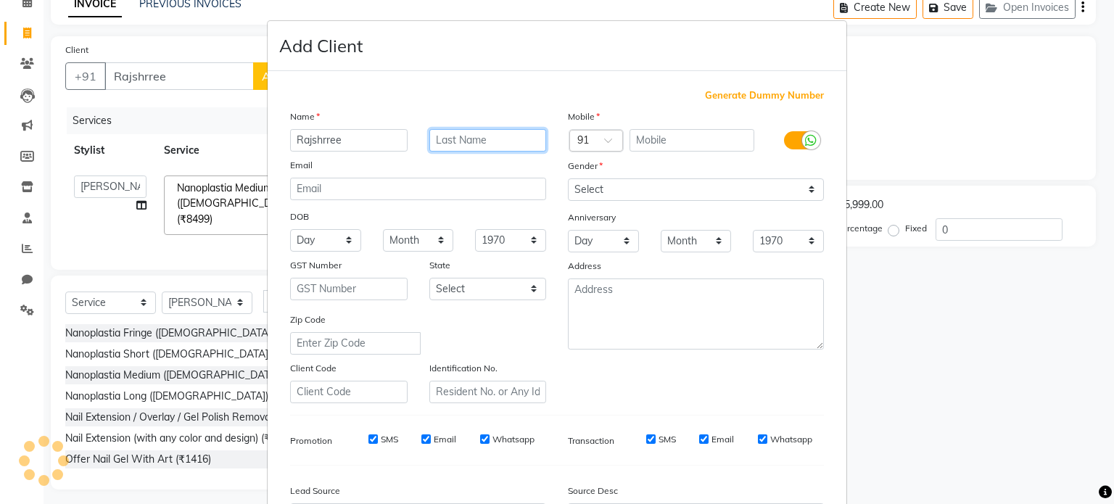
click at [477, 147] on input "text" at bounding box center [488, 140] width 118 height 22
type input "[PERSON_NAME]"
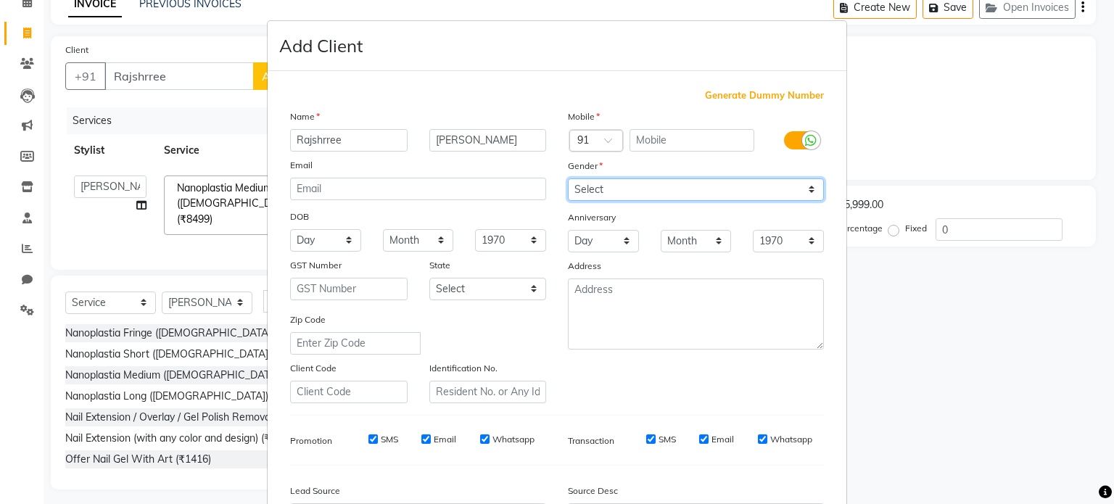
click at [785, 190] on select "Select [DEMOGRAPHIC_DATA] [DEMOGRAPHIC_DATA] Other Prefer Not To Say" at bounding box center [696, 189] width 256 height 22
select select "[DEMOGRAPHIC_DATA]"
click at [568, 179] on select "Select [DEMOGRAPHIC_DATA] [DEMOGRAPHIC_DATA] Other Prefer Not To Say" at bounding box center [696, 189] width 256 height 22
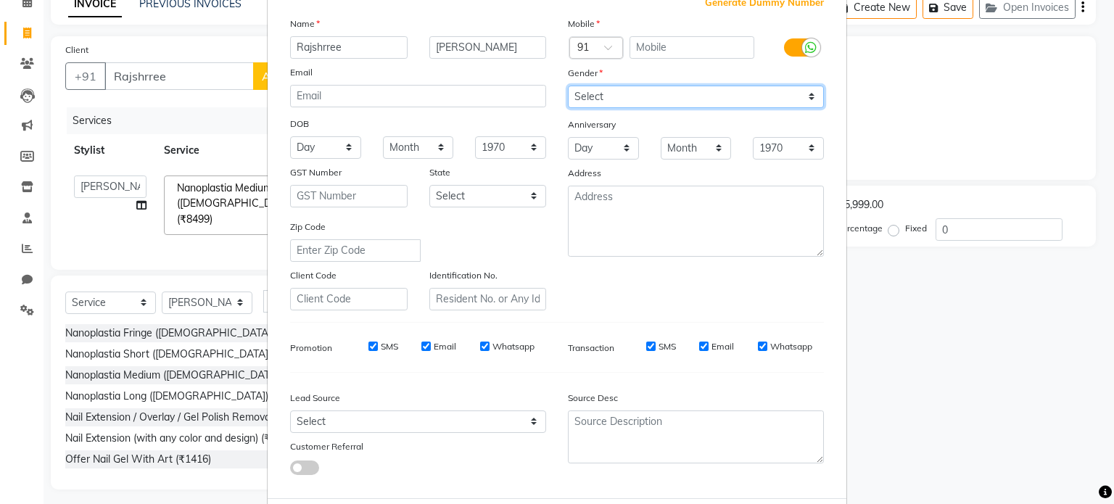
scroll to position [172, 0]
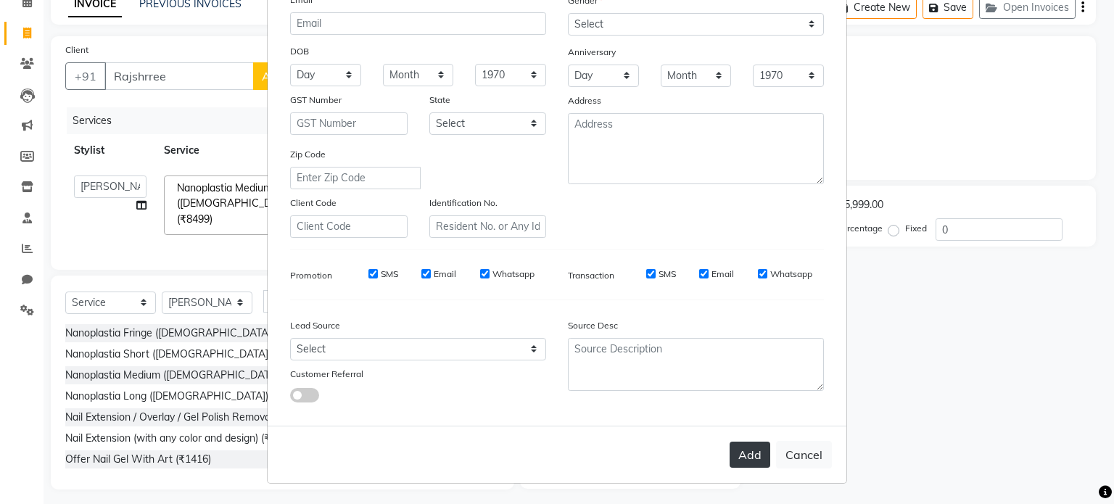
click at [739, 460] on button "Add" at bounding box center [750, 455] width 41 height 26
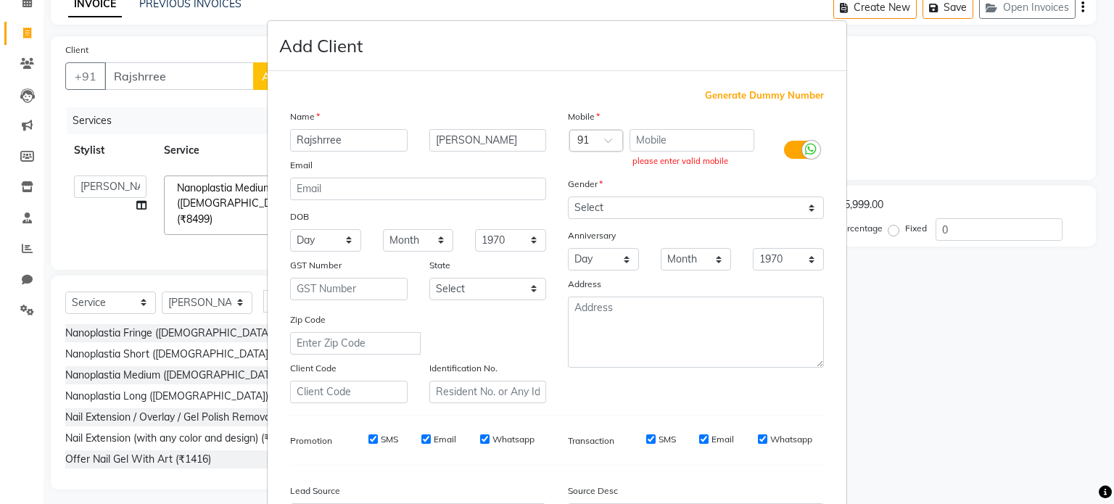
scroll to position [0, 0]
click at [664, 128] on div "Mobile" at bounding box center [696, 119] width 278 height 20
click at [656, 139] on input "text" at bounding box center [692, 140] width 125 height 22
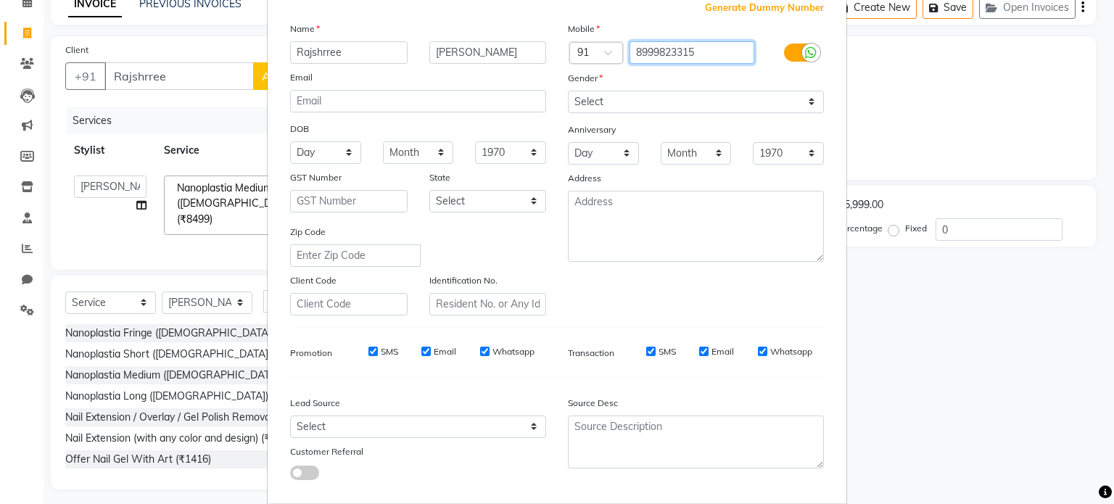
scroll to position [172, 0]
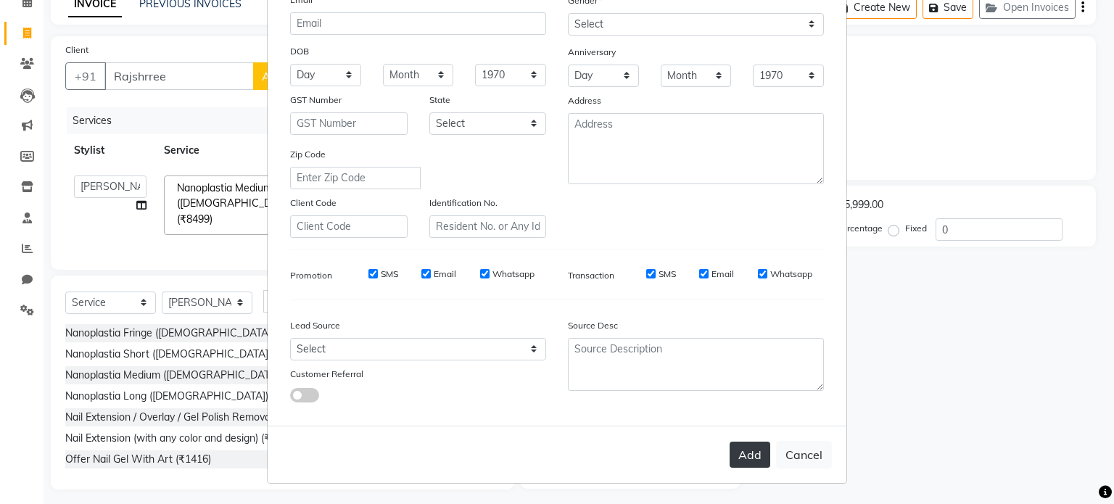
type input "8999823315"
click at [756, 456] on button "Add" at bounding box center [750, 455] width 41 height 26
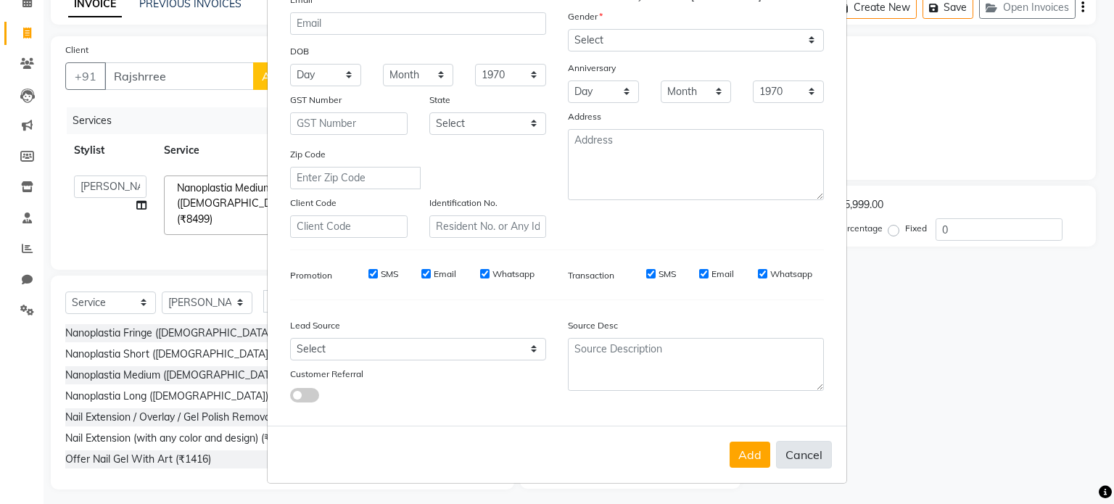
click at [807, 450] on button "Cancel" at bounding box center [804, 455] width 56 height 28
select select
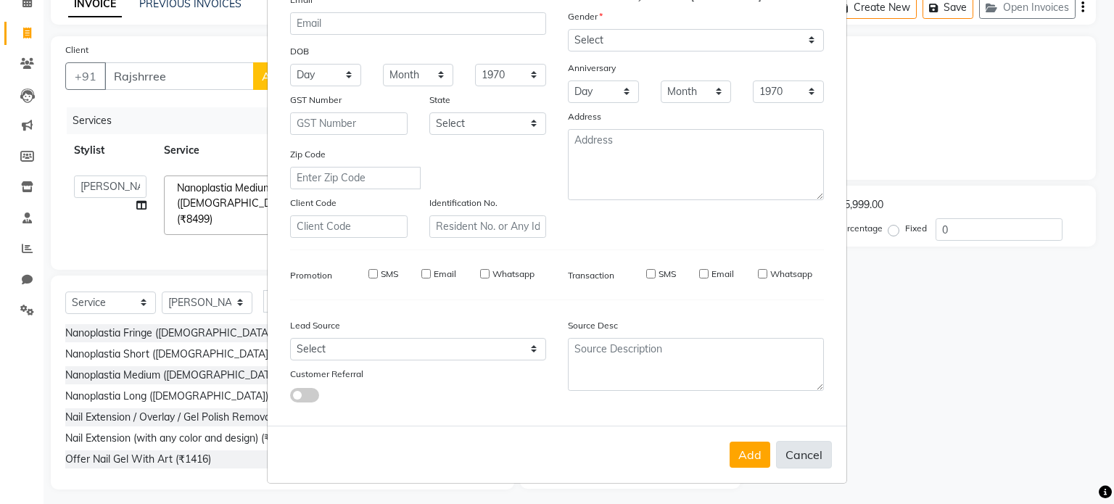
select select
checkbox input "false"
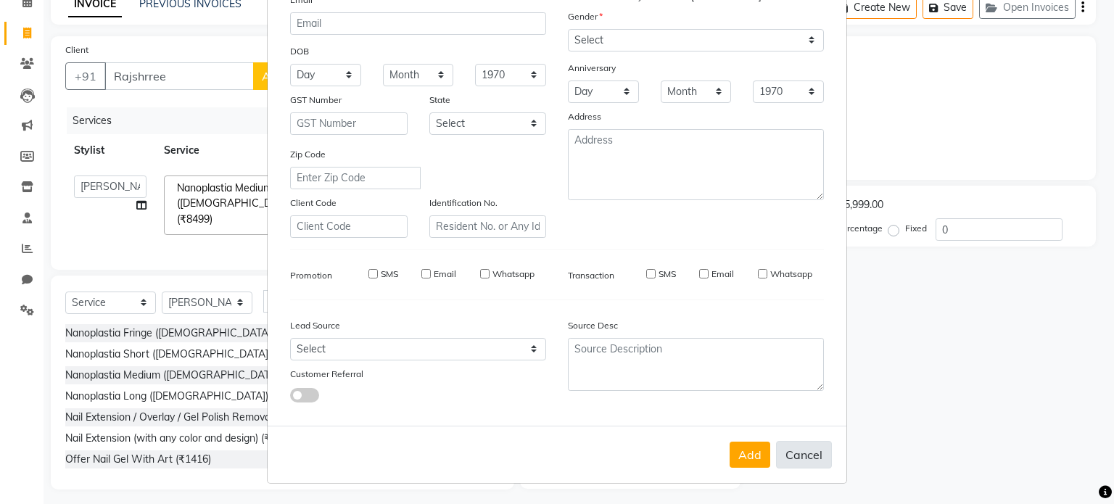
checkbox input "false"
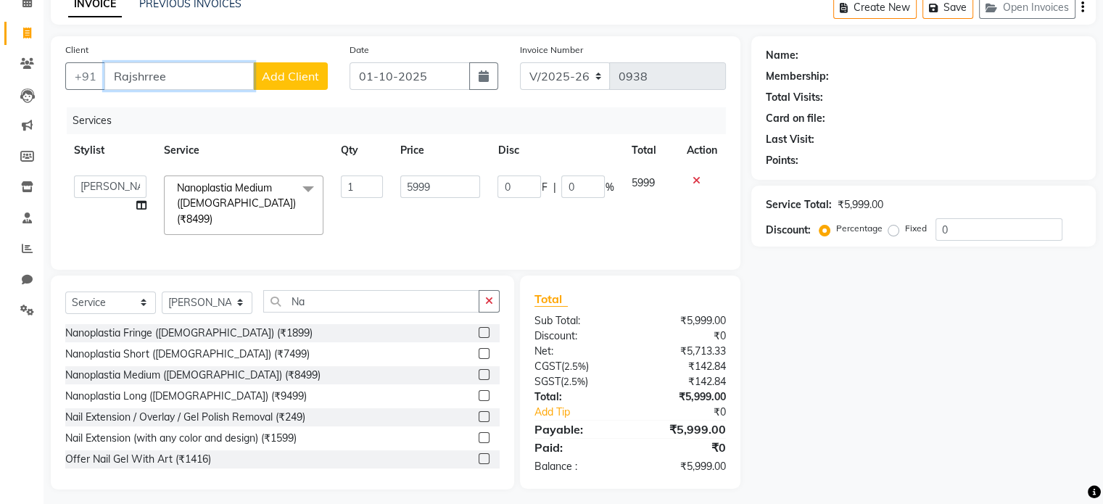
click at [178, 70] on input "Rajshrree" at bounding box center [178, 76] width 149 height 28
type input "R"
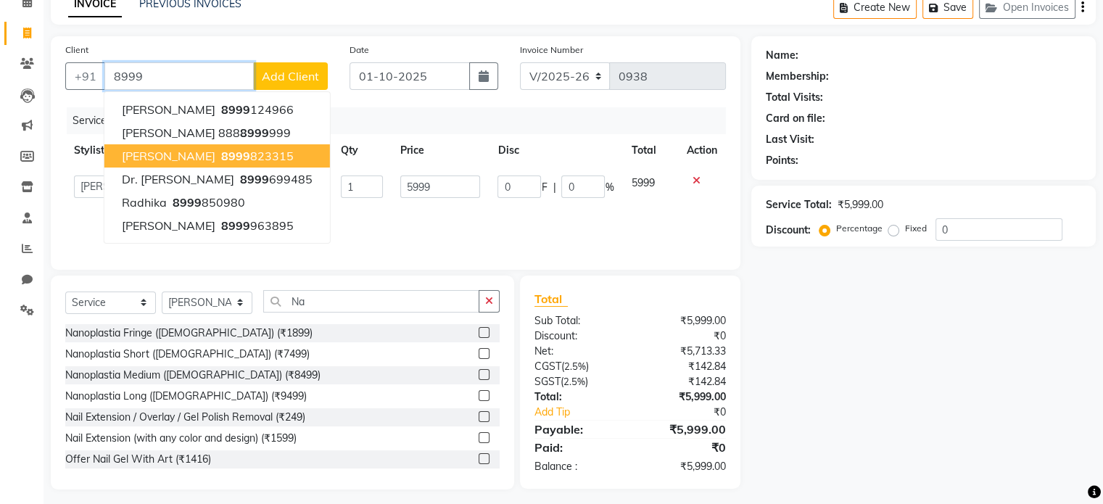
click at [228, 157] on span "8999" at bounding box center [235, 156] width 29 height 15
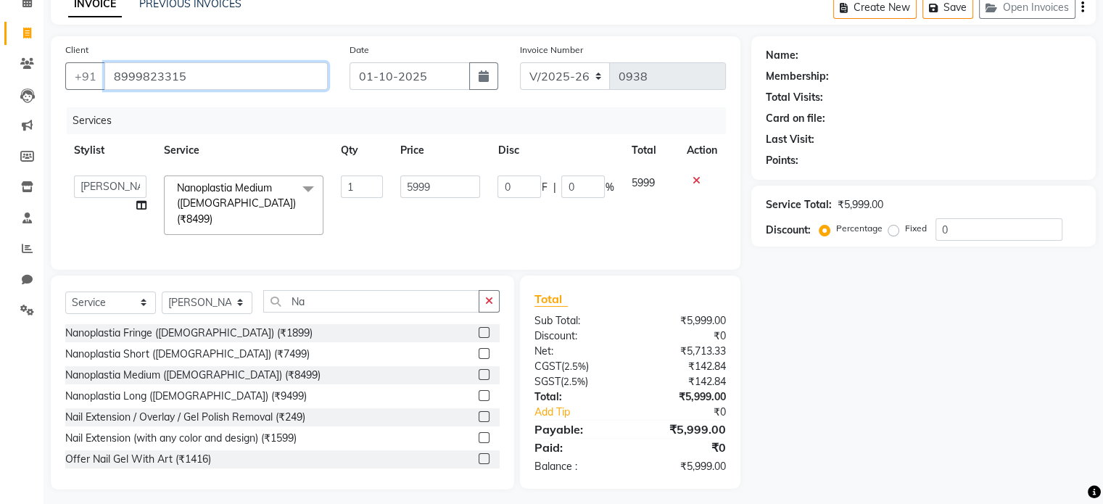
type input "8999823315"
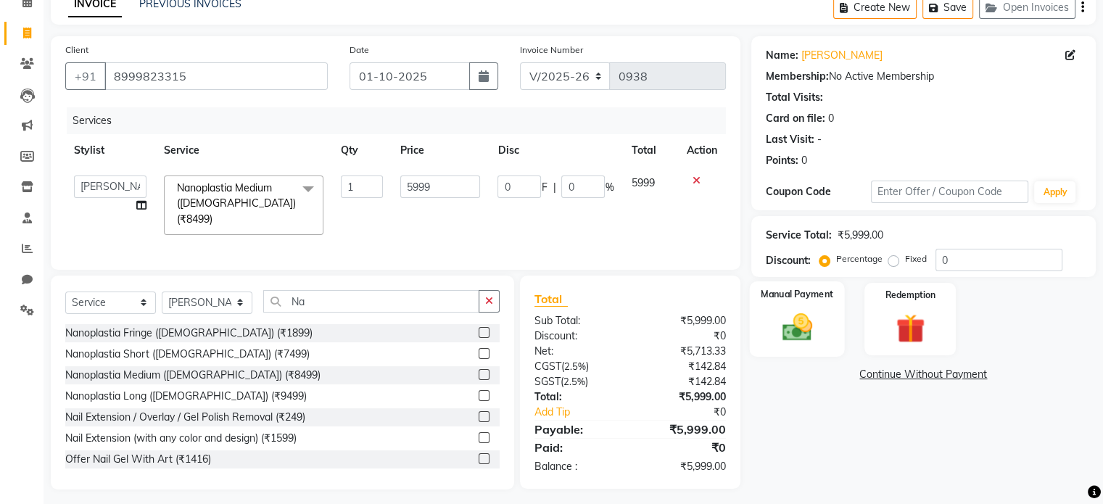
click at [780, 330] on img at bounding box center [796, 327] width 49 height 35
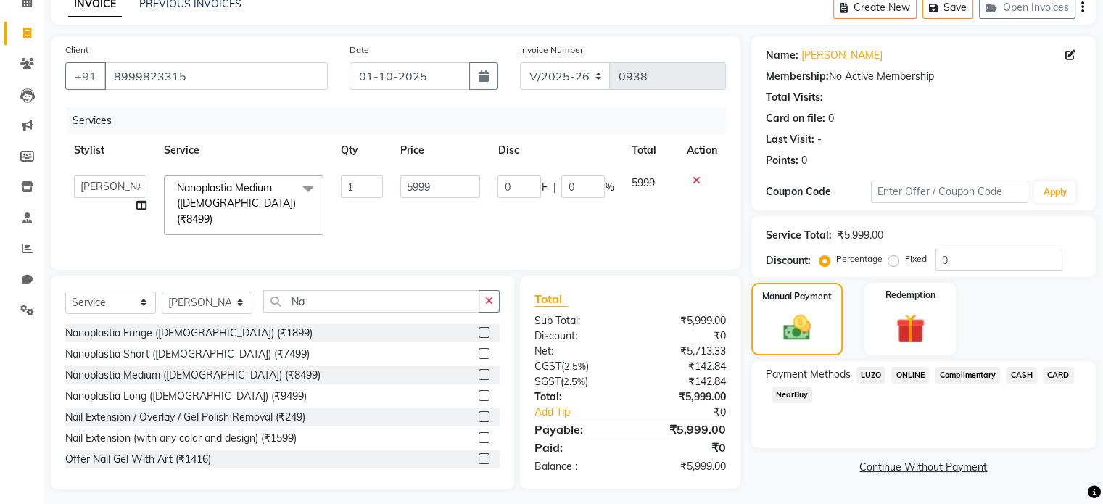
click at [1061, 376] on span "CARD" at bounding box center [1058, 375] width 31 height 17
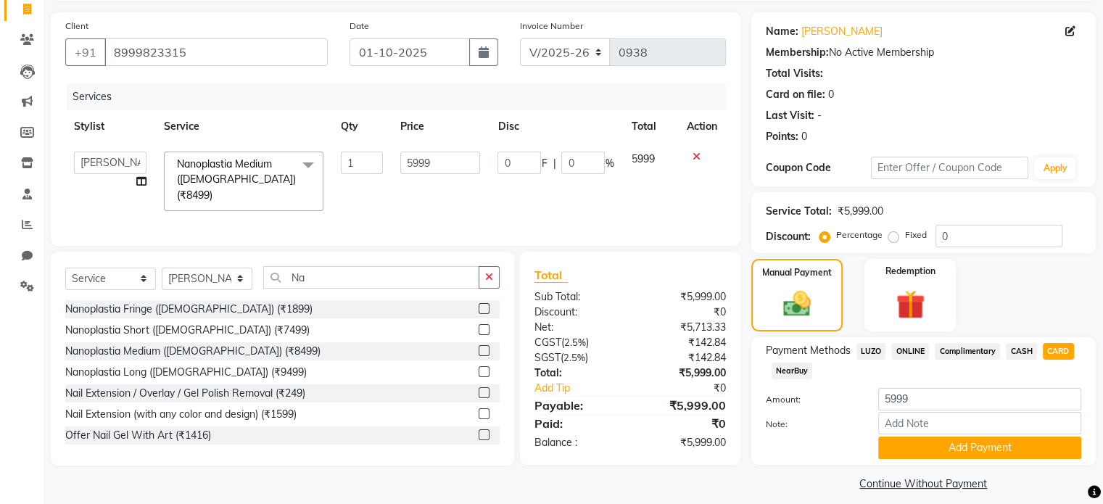
scroll to position [110, 0]
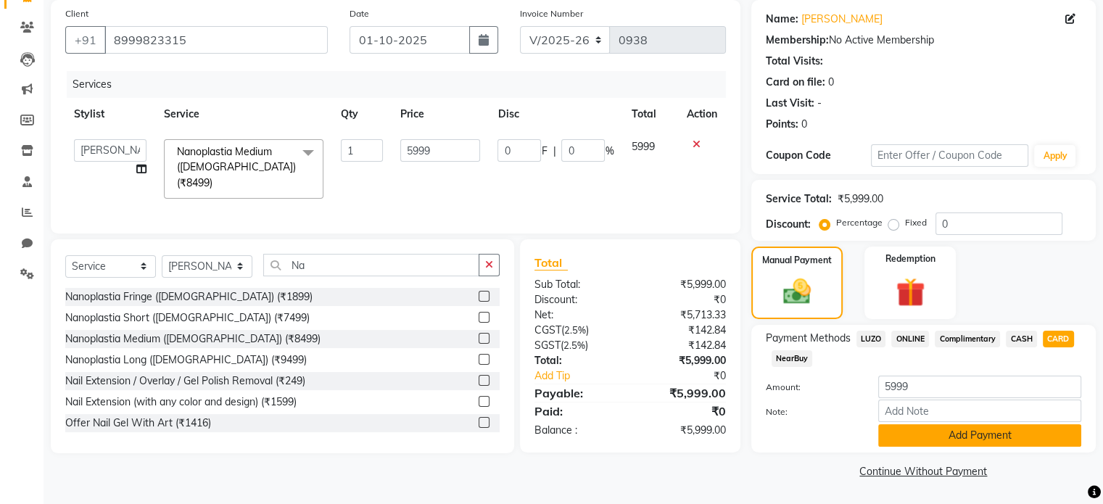
click at [999, 437] on button "Add Payment" at bounding box center [979, 435] width 203 height 22
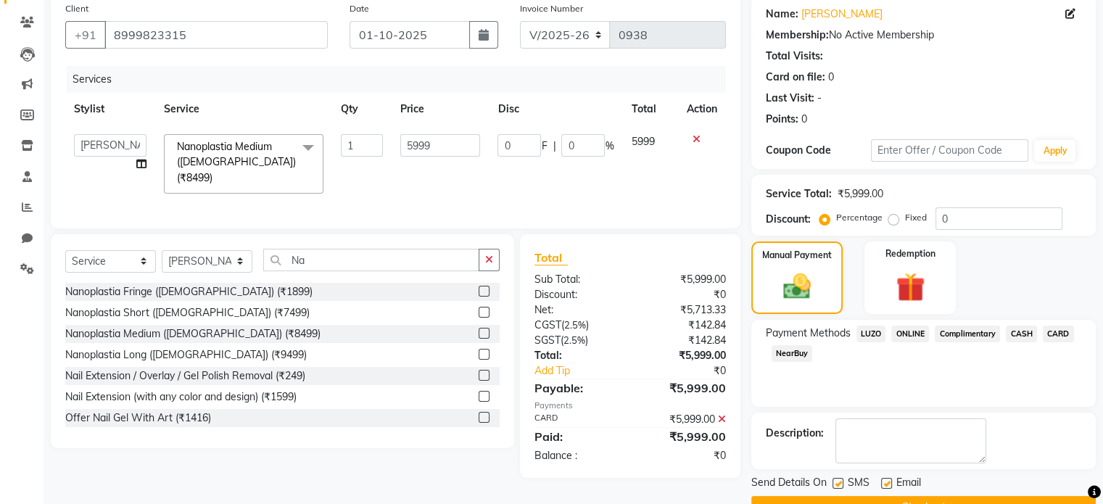
scroll to position [149, 0]
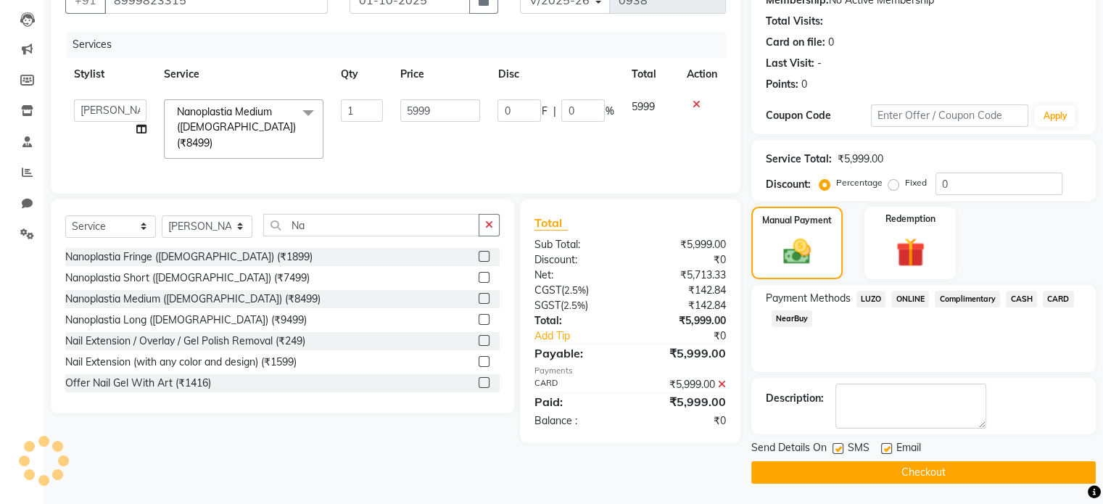
click at [984, 475] on button "Checkout" at bounding box center [923, 472] width 345 height 22
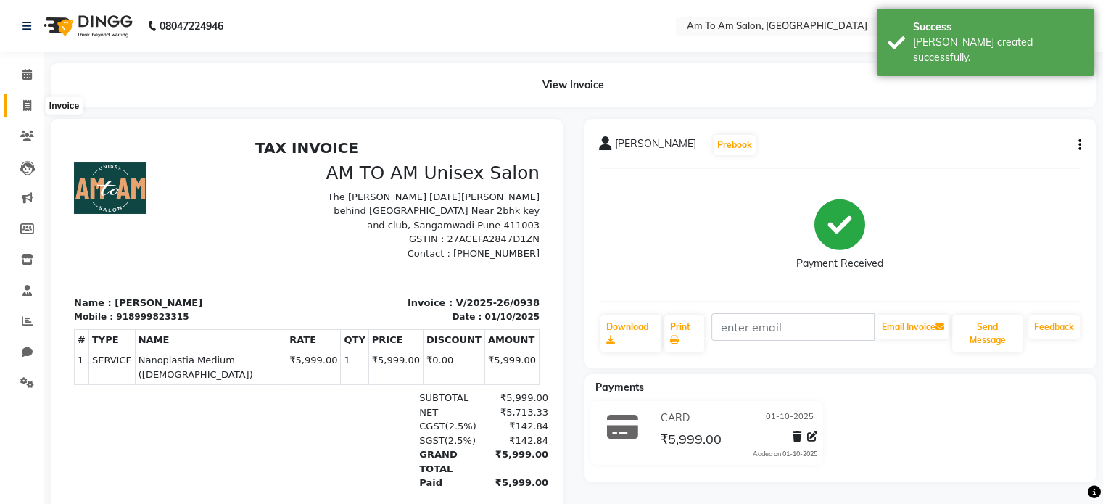
click at [26, 106] on icon at bounding box center [27, 105] width 8 height 11
select select "service"
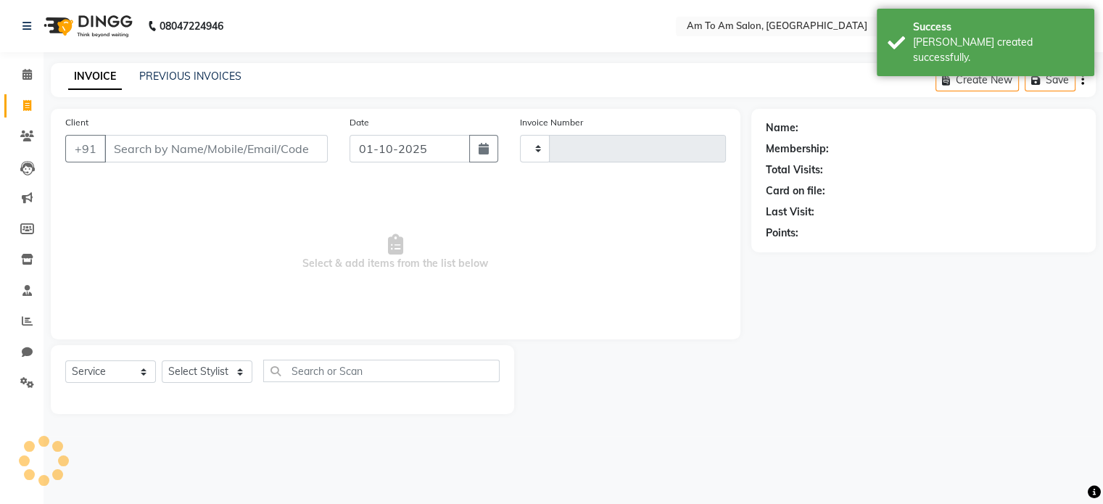
type input "0939"
select select "6661"
select select "51659"
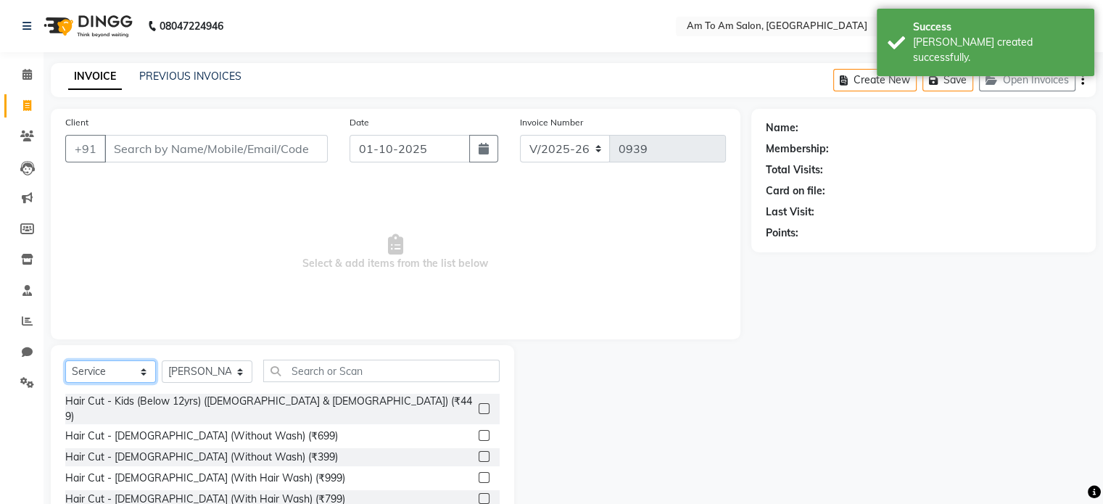
click at [145, 373] on select "Select Service Product Membership Package Voucher Prepaid Gift Card" at bounding box center [110, 371] width 91 height 22
select select "product"
click at [65, 361] on select "Select Service Product Membership Package Voucher Prepaid Gift Card" at bounding box center [110, 371] width 91 height 22
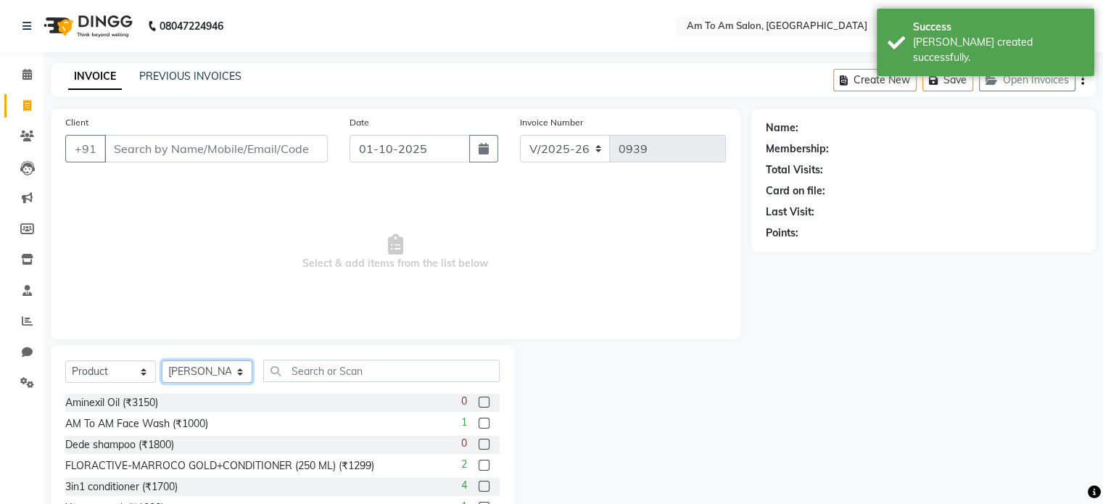
click at [239, 371] on select "Select Stylist [PERSON_NAME] I [PERSON_NAME] Mahi [PERSON_NAME] Poonam Mam [PER…" at bounding box center [207, 371] width 91 height 22
select select "51667"
click at [162, 361] on select "Select Stylist [PERSON_NAME] I [PERSON_NAME] Mahi [PERSON_NAME] Poonam Mam [PER…" at bounding box center [207, 371] width 91 height 22
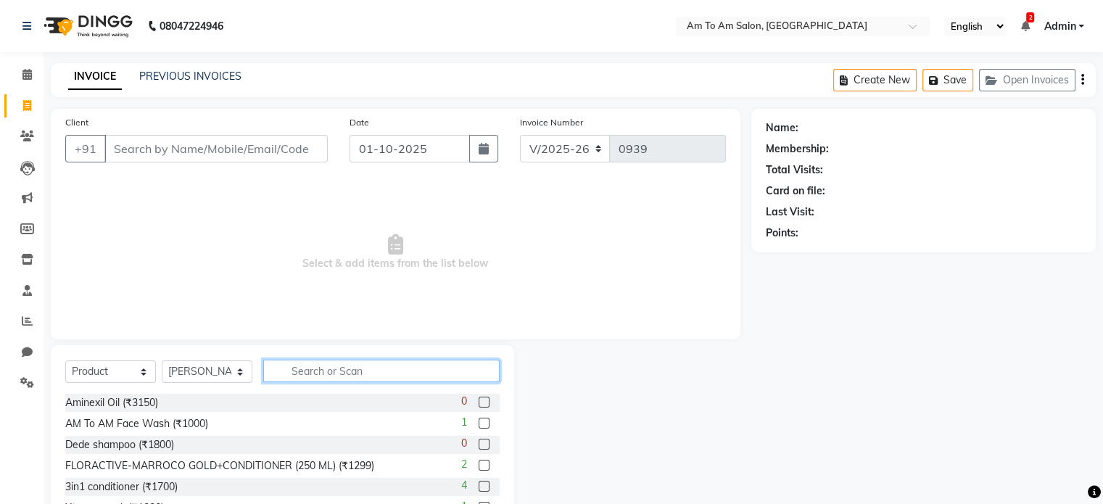
click at [308, 369] on input "text" at bounding box center [381, 371] width 236 height 22
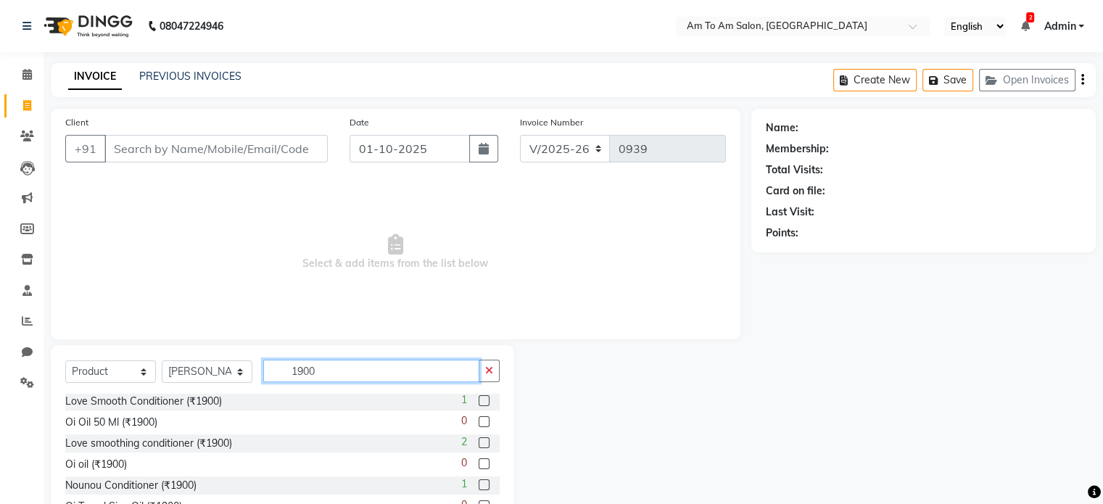
type input "1900"
click at [479, 486] on label at bounding box center [484, 484] width 11 height 11
click at [479, 486] on input "checkbox" at bounding box center [483, 485] width 9 height 9
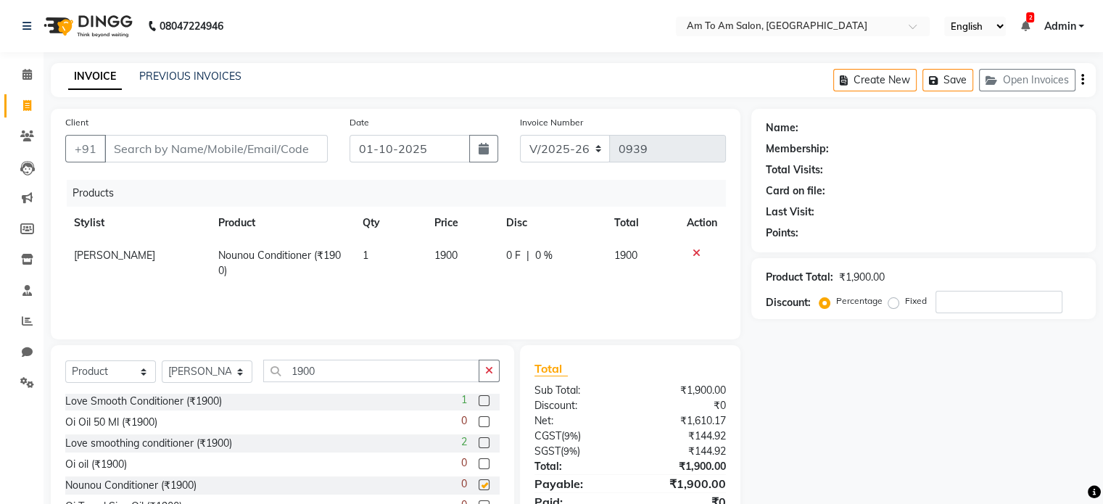
checkbox input "false"
click at [320, 371] on input "1900" at bounding box center [371, 371] width 216 height 22
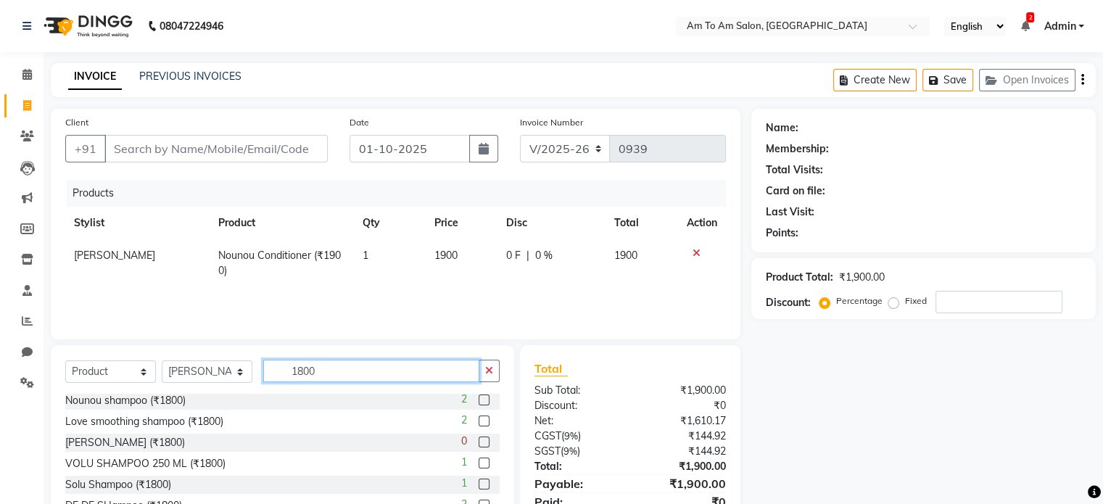
scroll to position [65, 0]
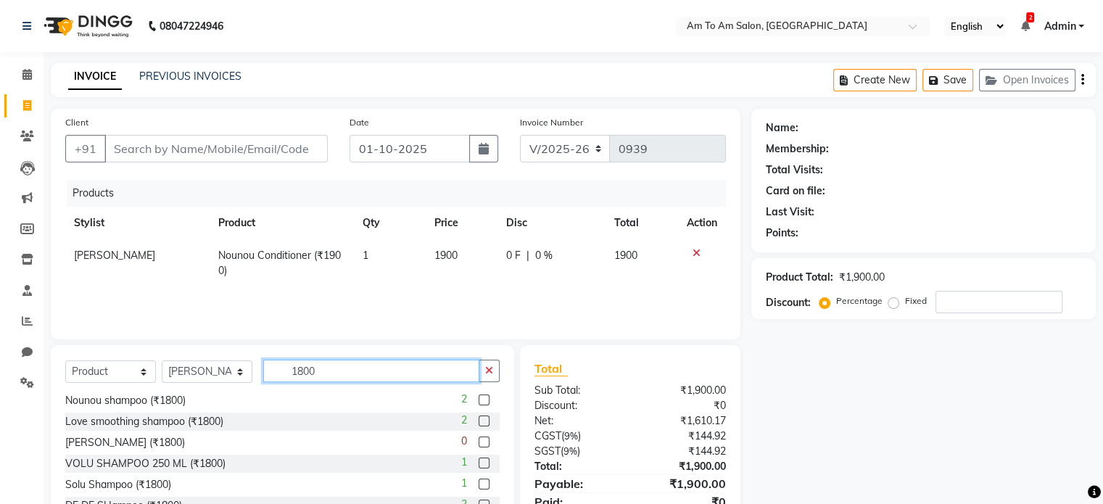
type input "1800"
click at [479, 418] on label at bounding box center [484, 421] width 11 height 11
click at [479, 418] on input "checkbox" at bounding box center [483, 421] width 9 height 9
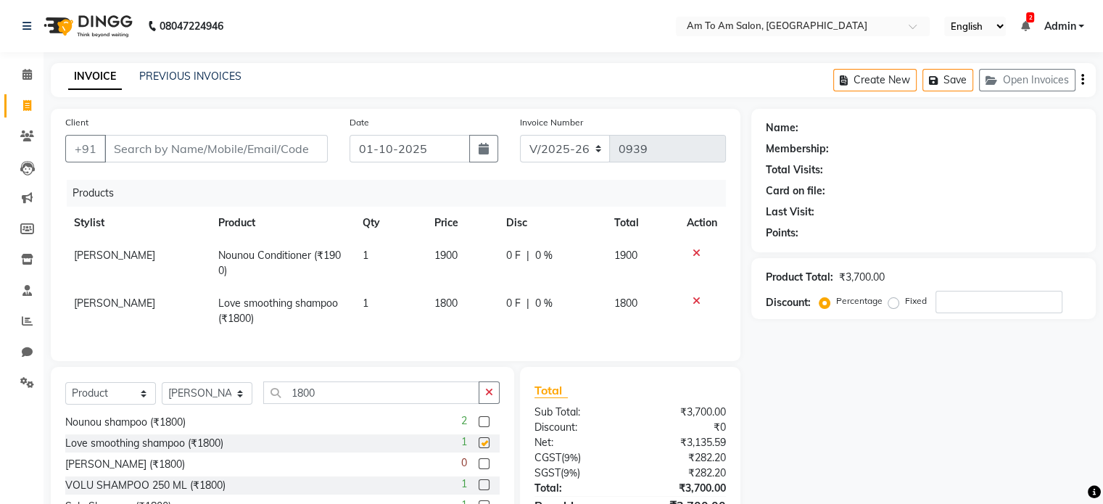
checkbox input "false"
click at [148, 139] on input "Client" at bounding box center [215, 149] width 223 height 28
type input "8"
type input "0"
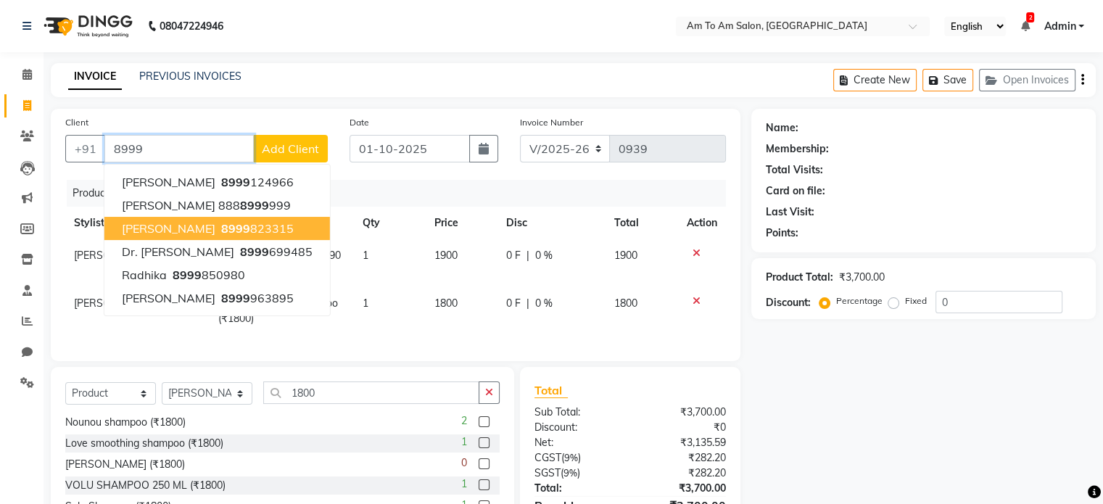
click at [206, 231] on button "[PERSON_NAME] 8999 823315" at bounding box center [217, 228] width 226 height 23
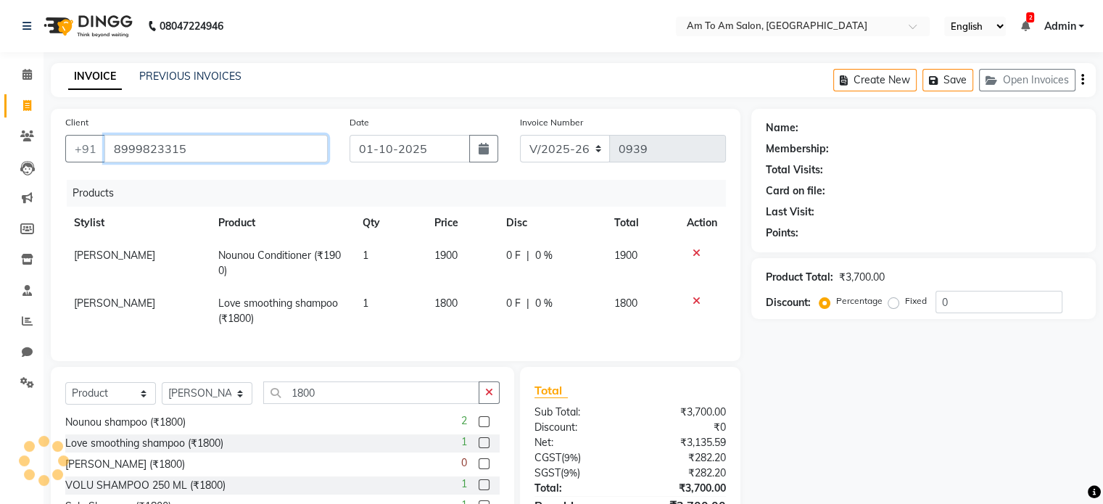
type input "8999823315"
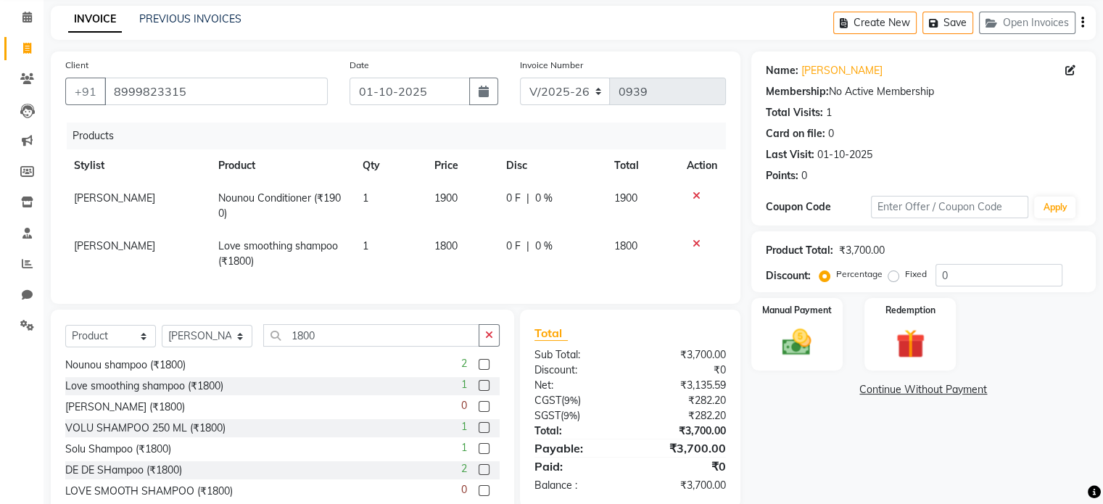
scroll to position [110, 0]
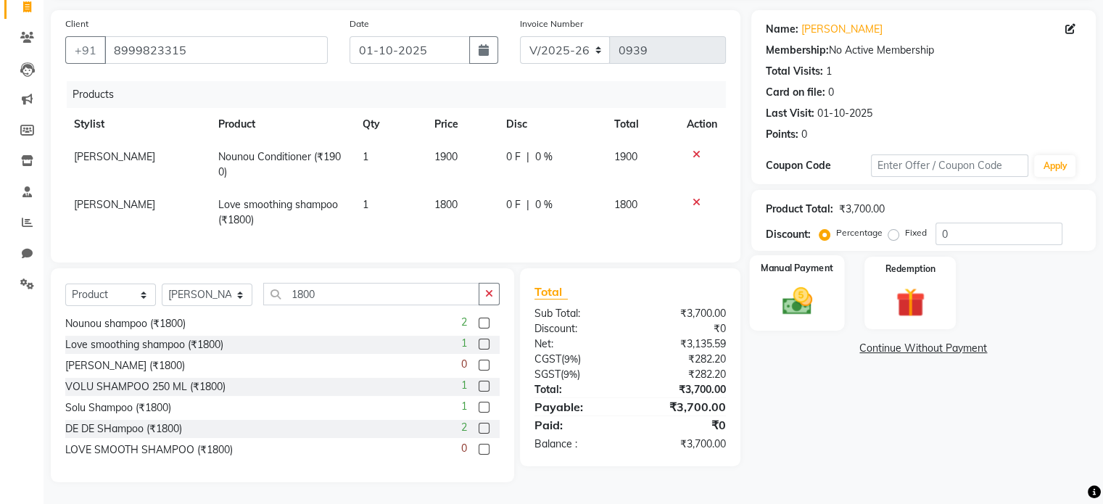
click at [801, 292] on img at bounding box center [796, 301] width 49 height 35
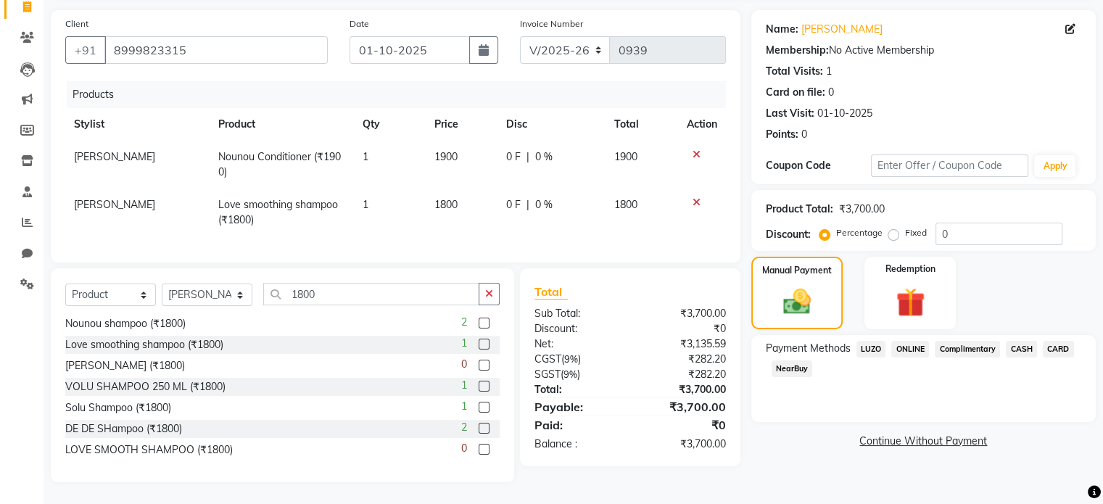
click at [1060, 341] on span "CARD" at bounding box center [1058, 349] width 31 height 17
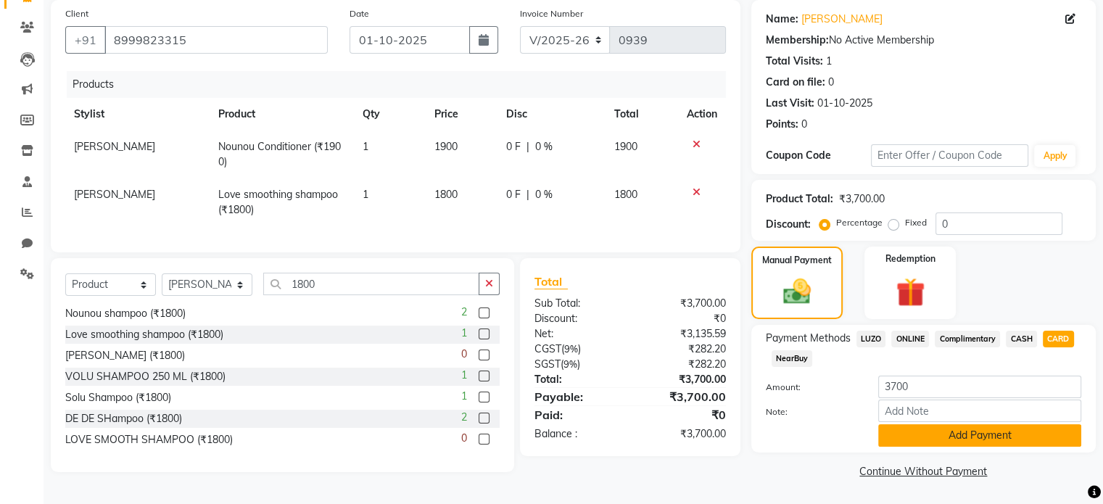
click at [954, 437] on button "Add Payment" at bounding box center [979, 435] width 203 height 22
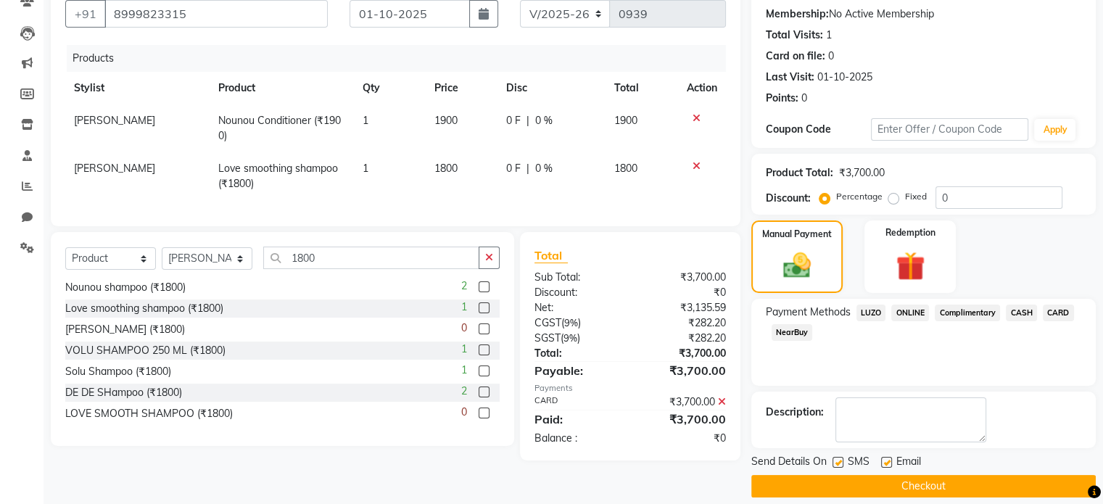
scroll to position [149, 0]
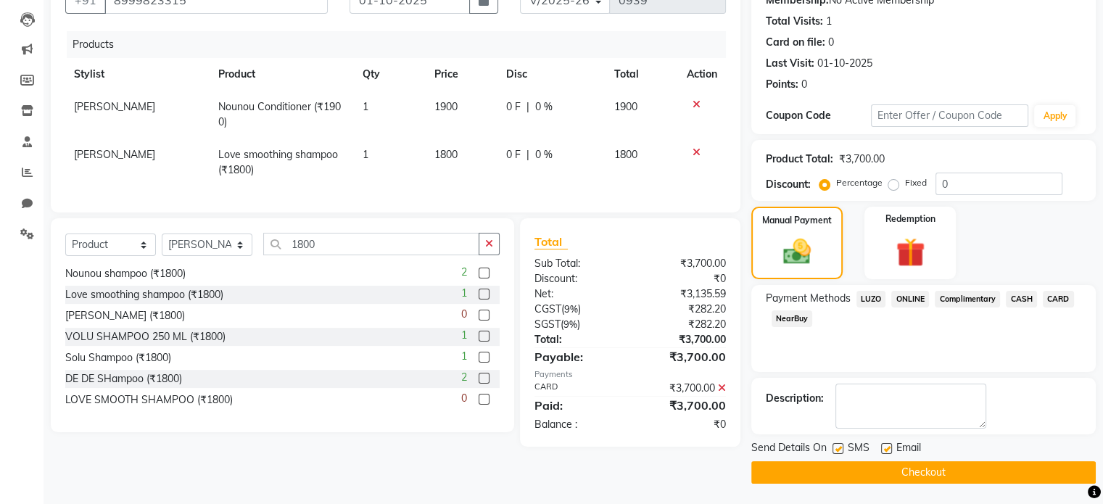
click at [942, 466] on button "Checkout" at bounding box center [923, 472] width 345 height 22
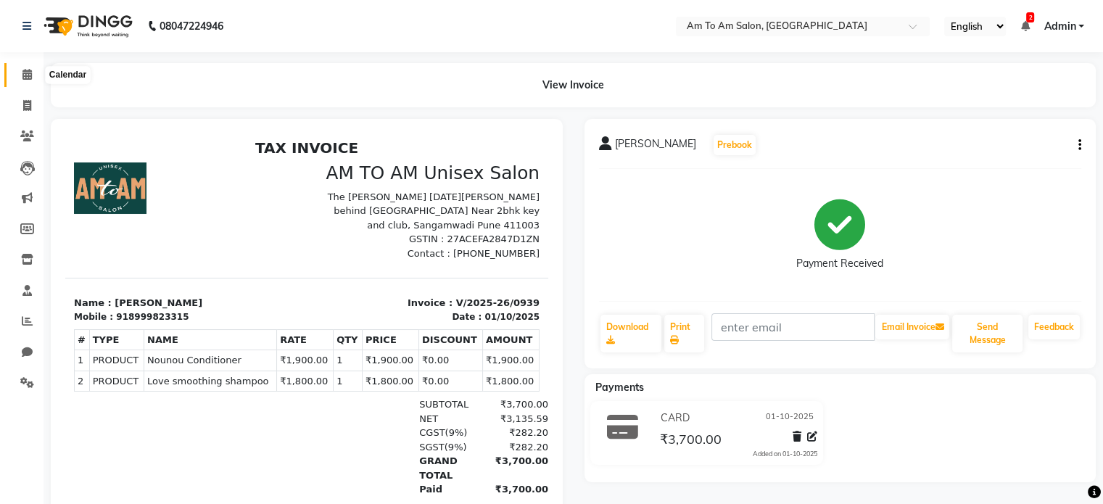
drag, startPoint x: 25, startPoint y: 70, endPoint x: 34, endPoint y: 82, distance: 15.0
click at [25, 70] on icon at bounding box center [26, 74] width 9 height 11
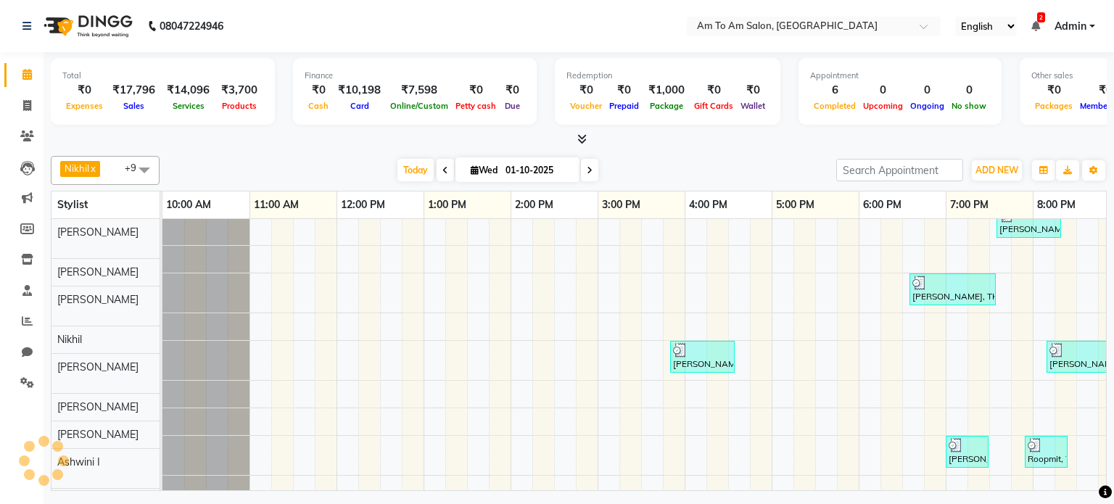
scroll to position [13, 0]
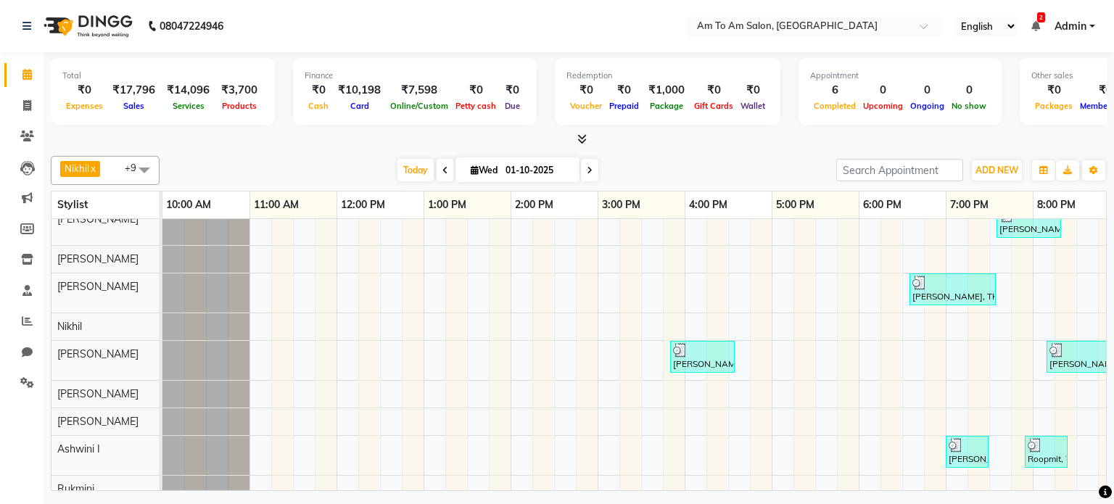
click at [390, 331] on div "[PERSON_NAME], TK03, 07:35 PM-08:20 PM, Luxury Pedicure ([DEMOGRAPHIC_DATA] & […" at bounding box center [771, 368] width 1219 height 324
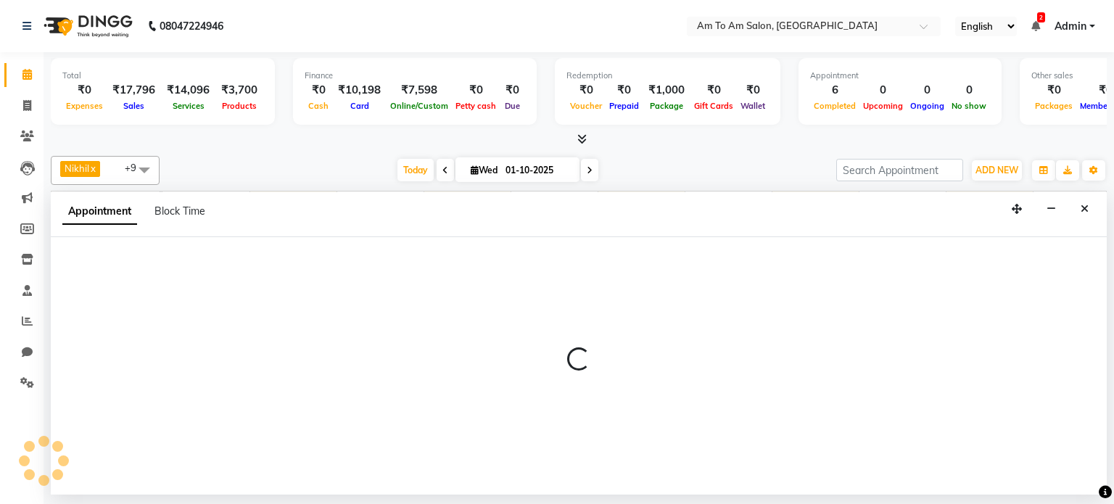
select select "51666"
select select "tentative"
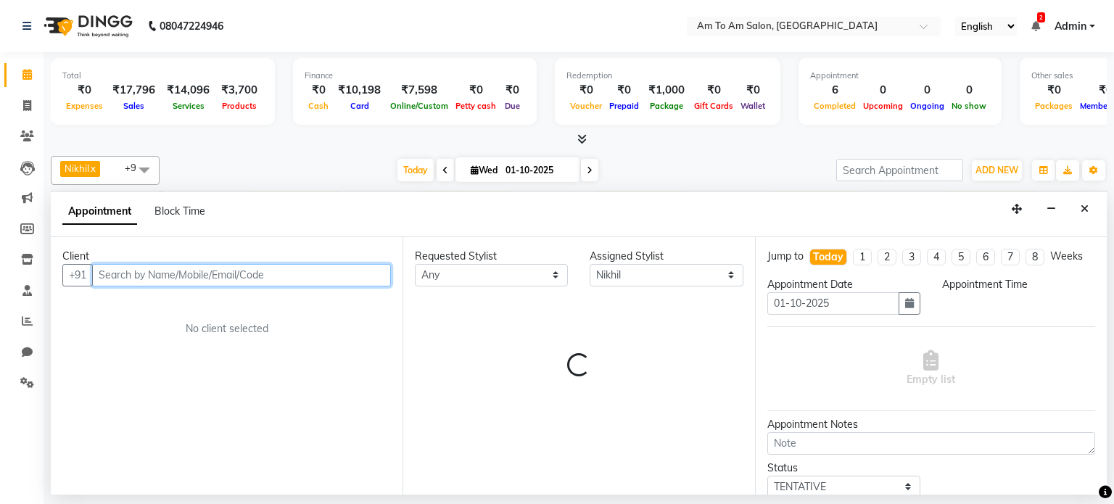
select select "750"
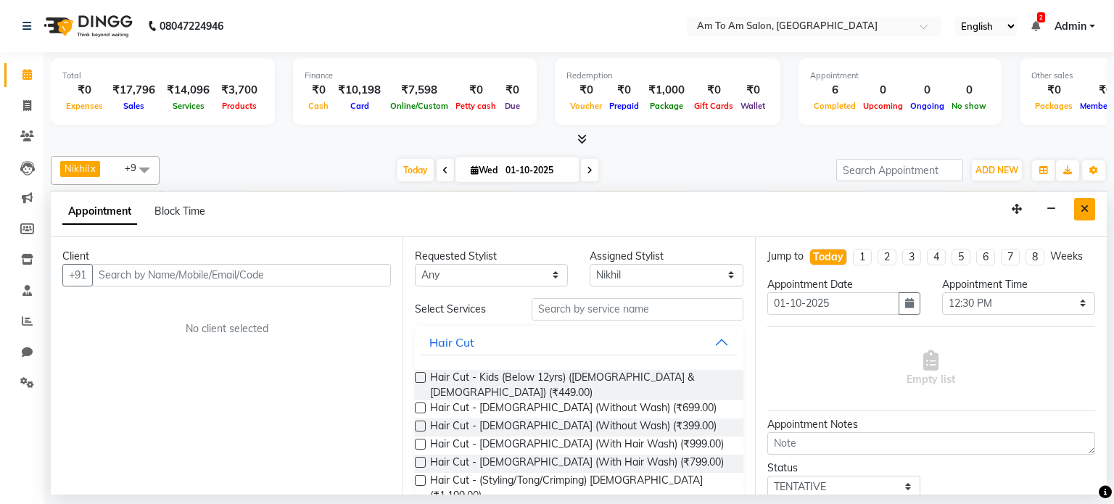
click at [1088, 208] on icon "Close" at bounding box center [1085, 209] width 8 height 10
